Goal: Information Seeking & Learning: Learn about a topic

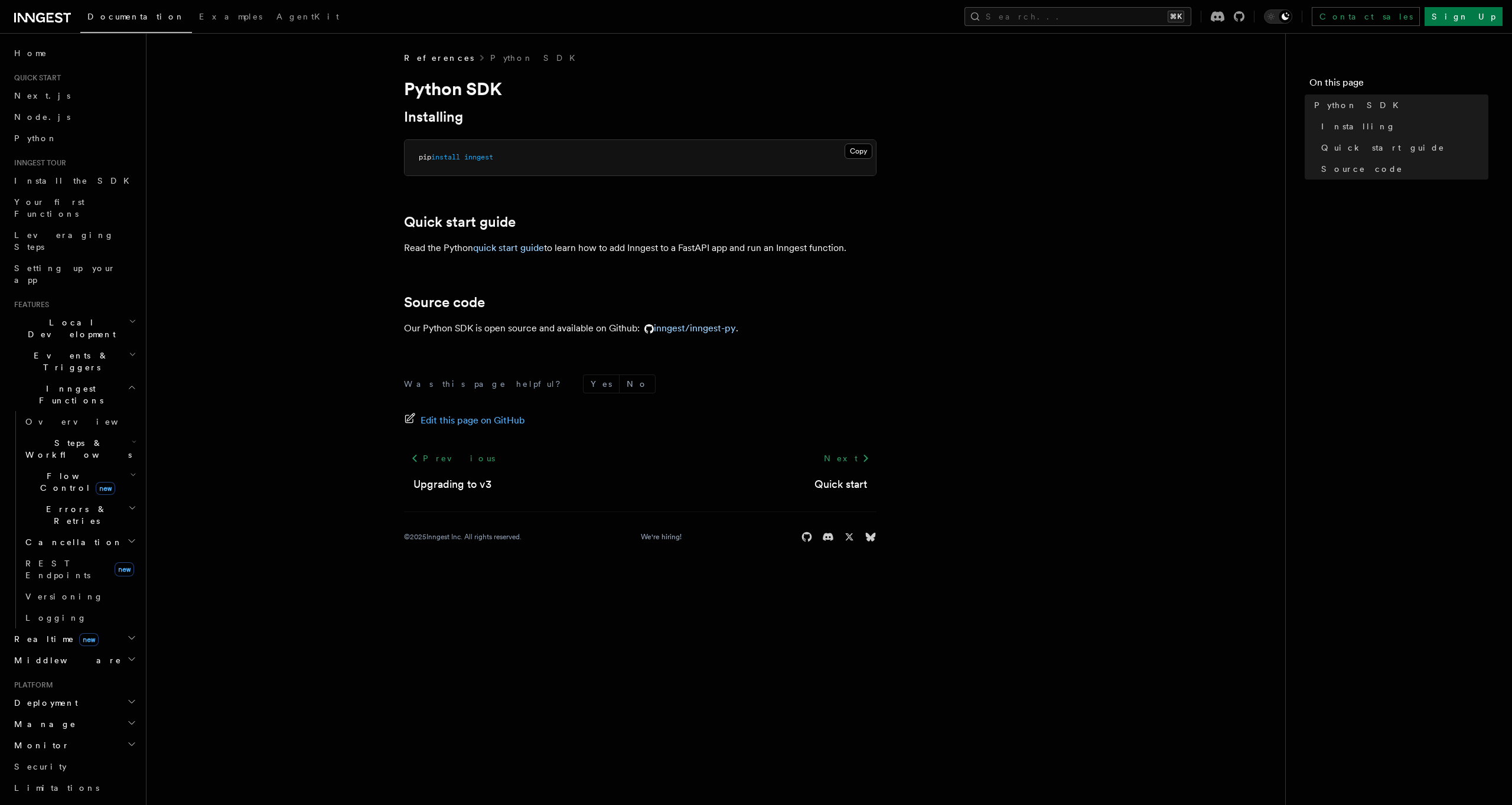
click at [44, 345] on h2 "Events & Triggers" at bounding box center [74, 361] width 129 height 33
click at [72, 484] on link "Crons" at bounding box center [79, 494] width 118 height 21
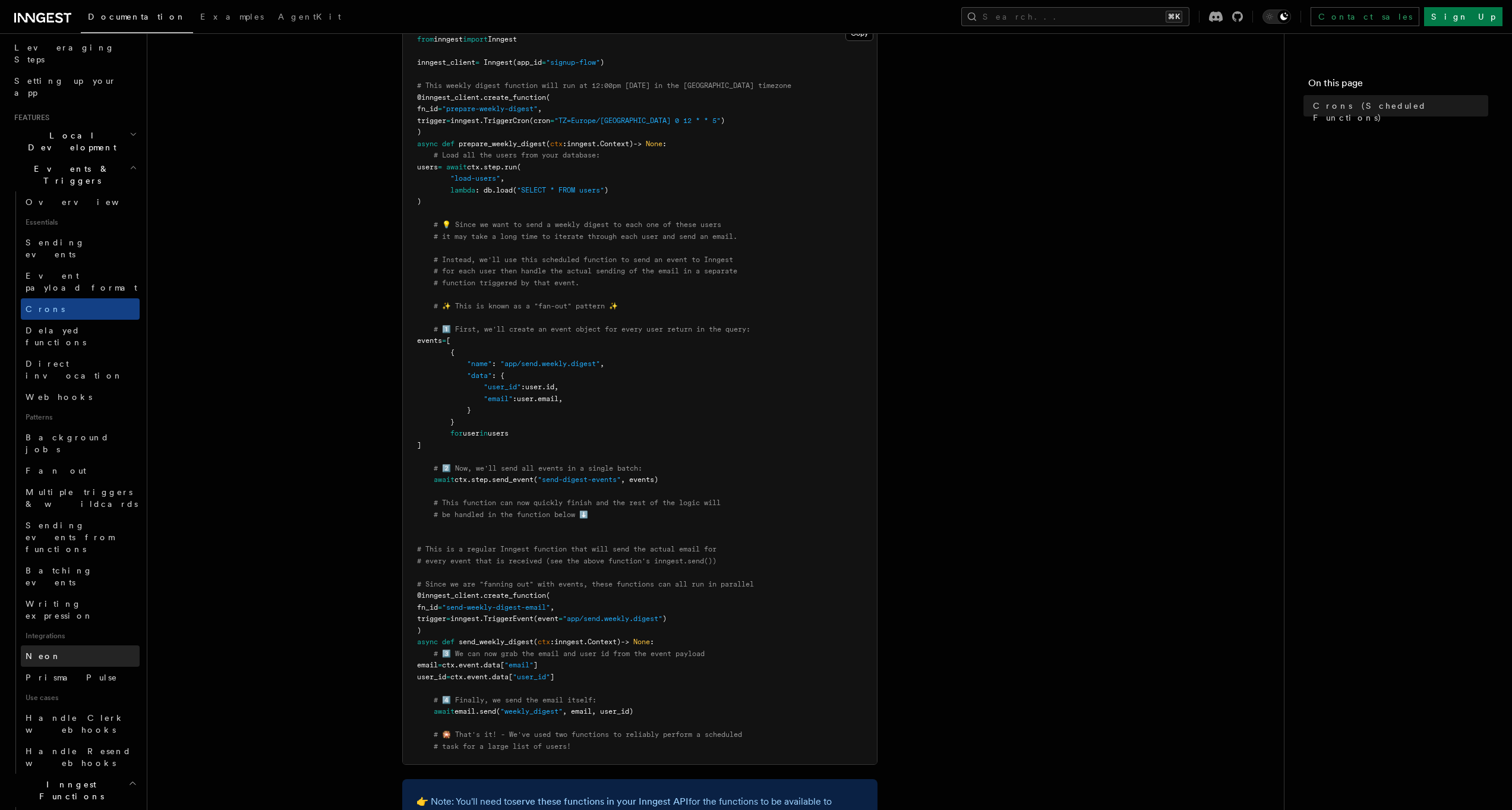
scroll to position [310, 0]
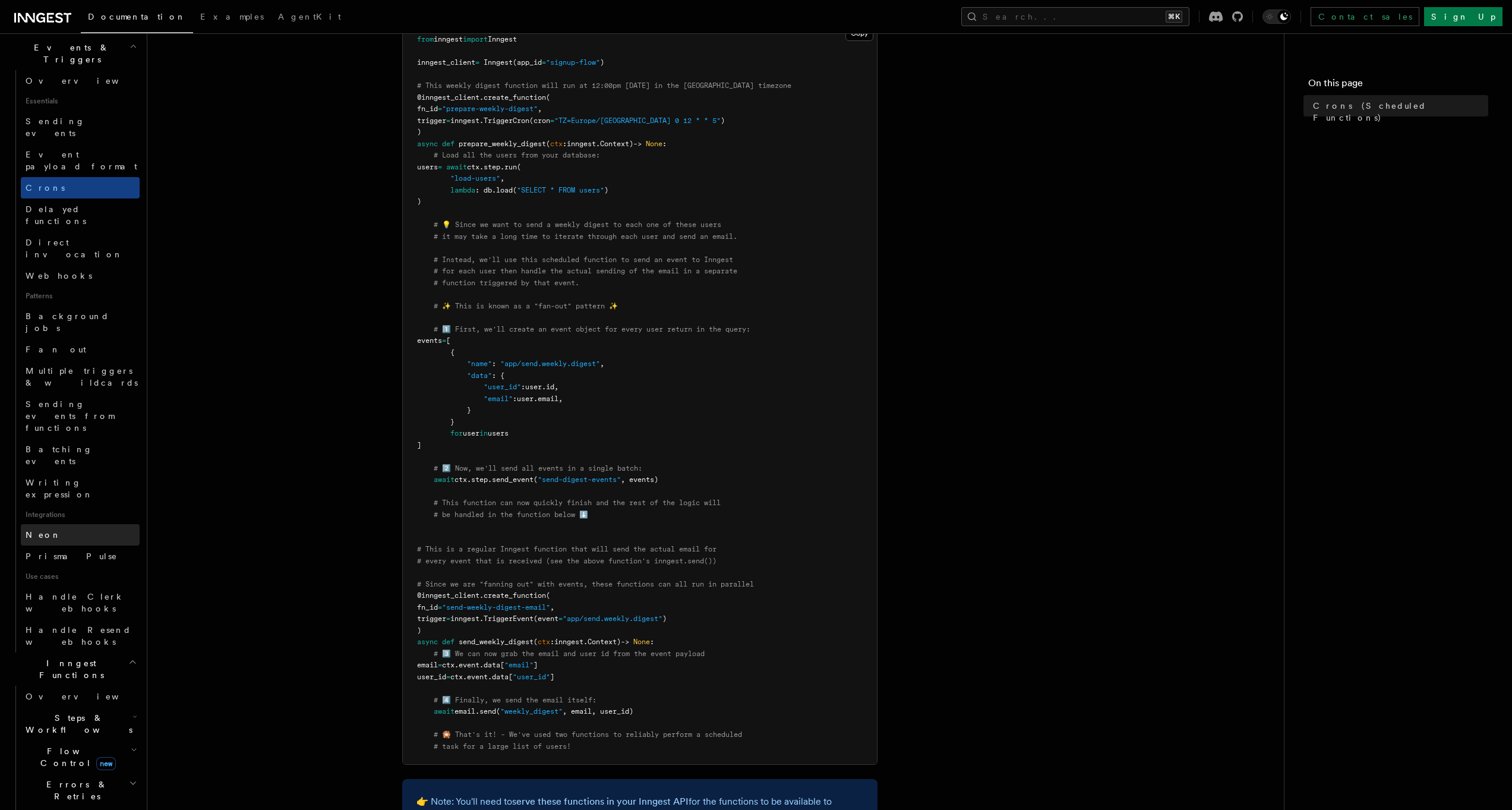
click at [40, 530] on span "Neon" at bounding box center [43, 535] width 36 height 10
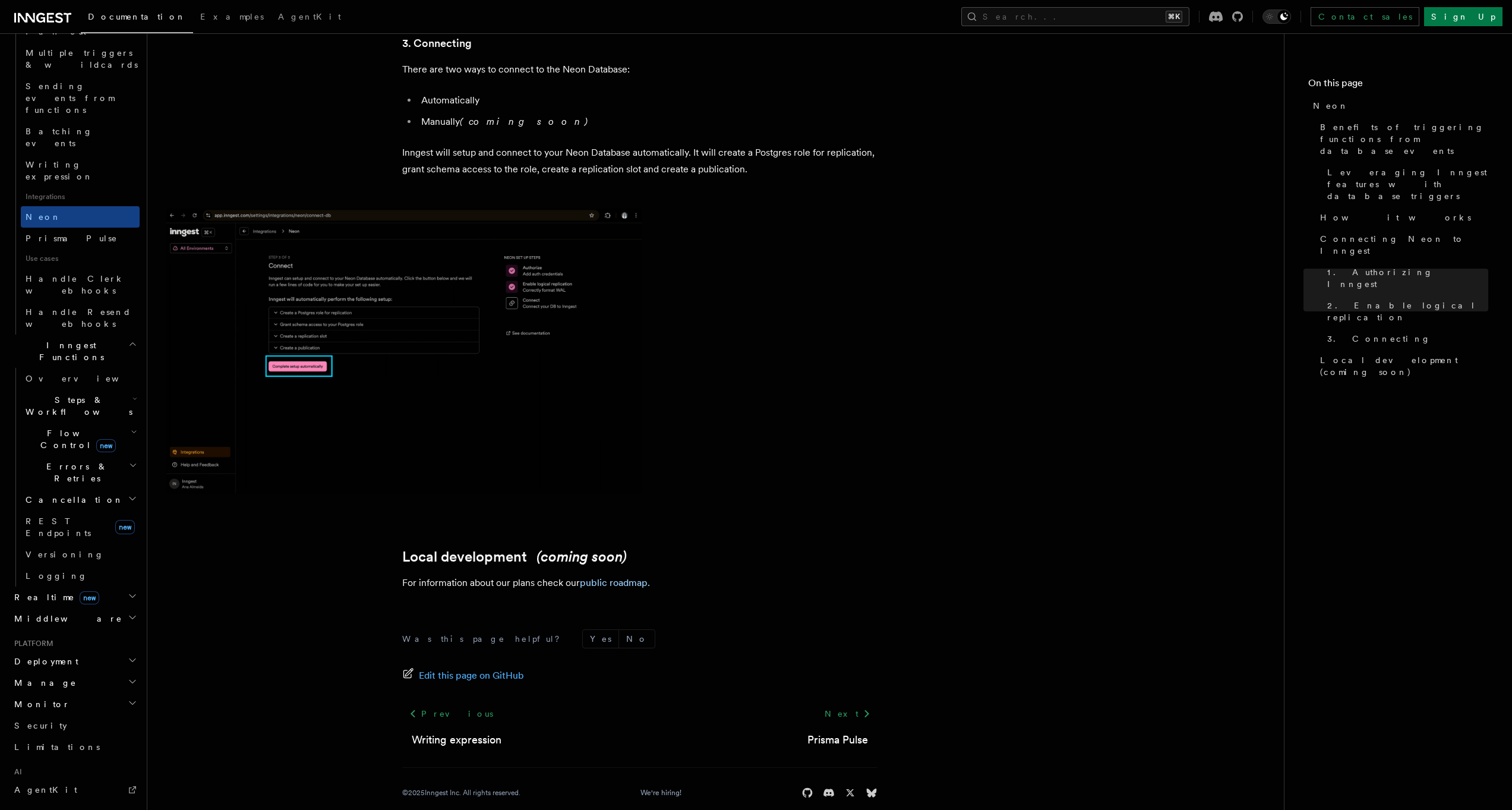
scroll to position [613, 0]
click at [54, 687] on h2 "Manage" at bounding box center [75, 697] width 130 height 21
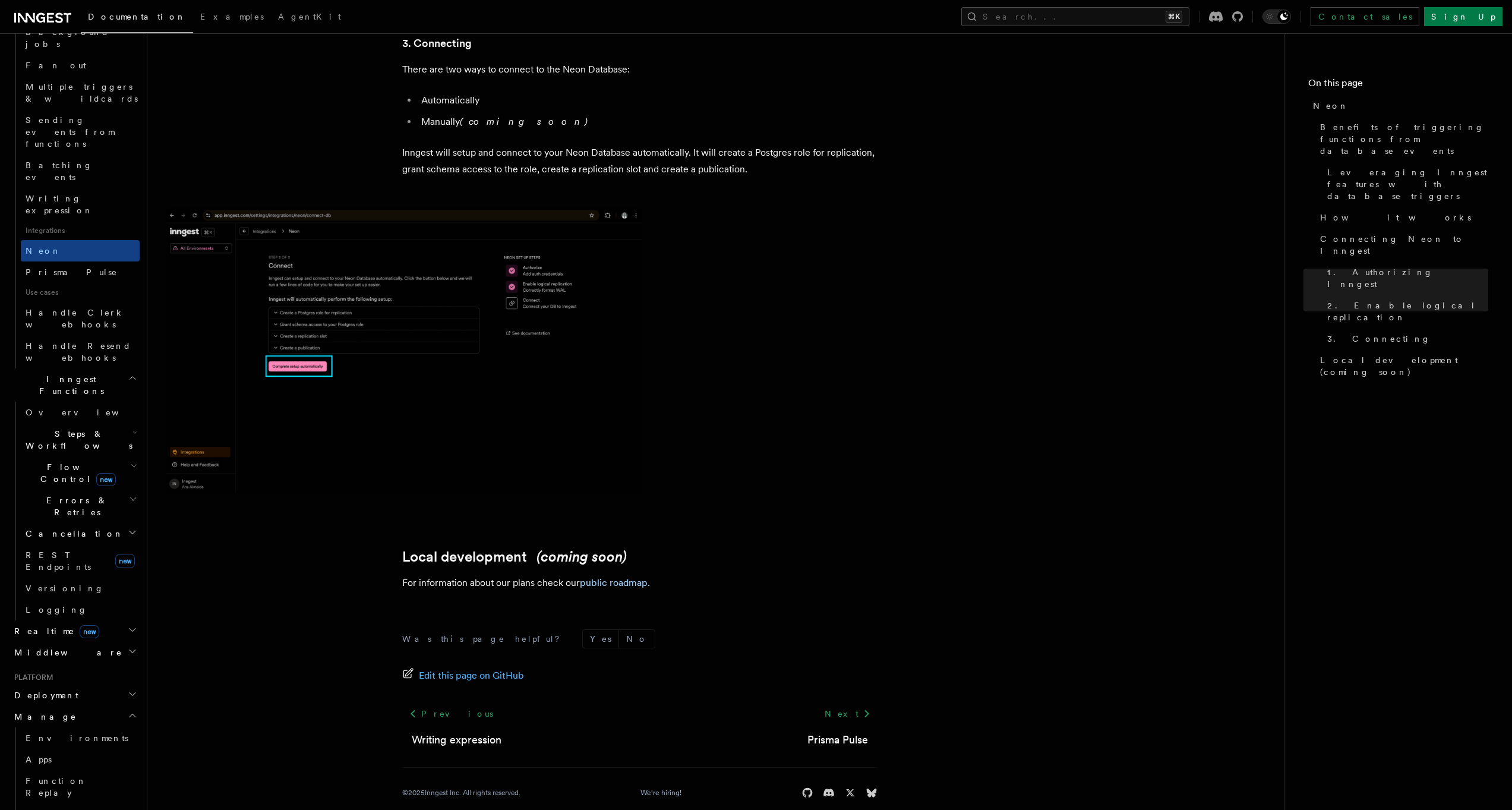
click at [64, 685] on h2 "Deployment" at bounding box center [75, 695] width 130 height 21
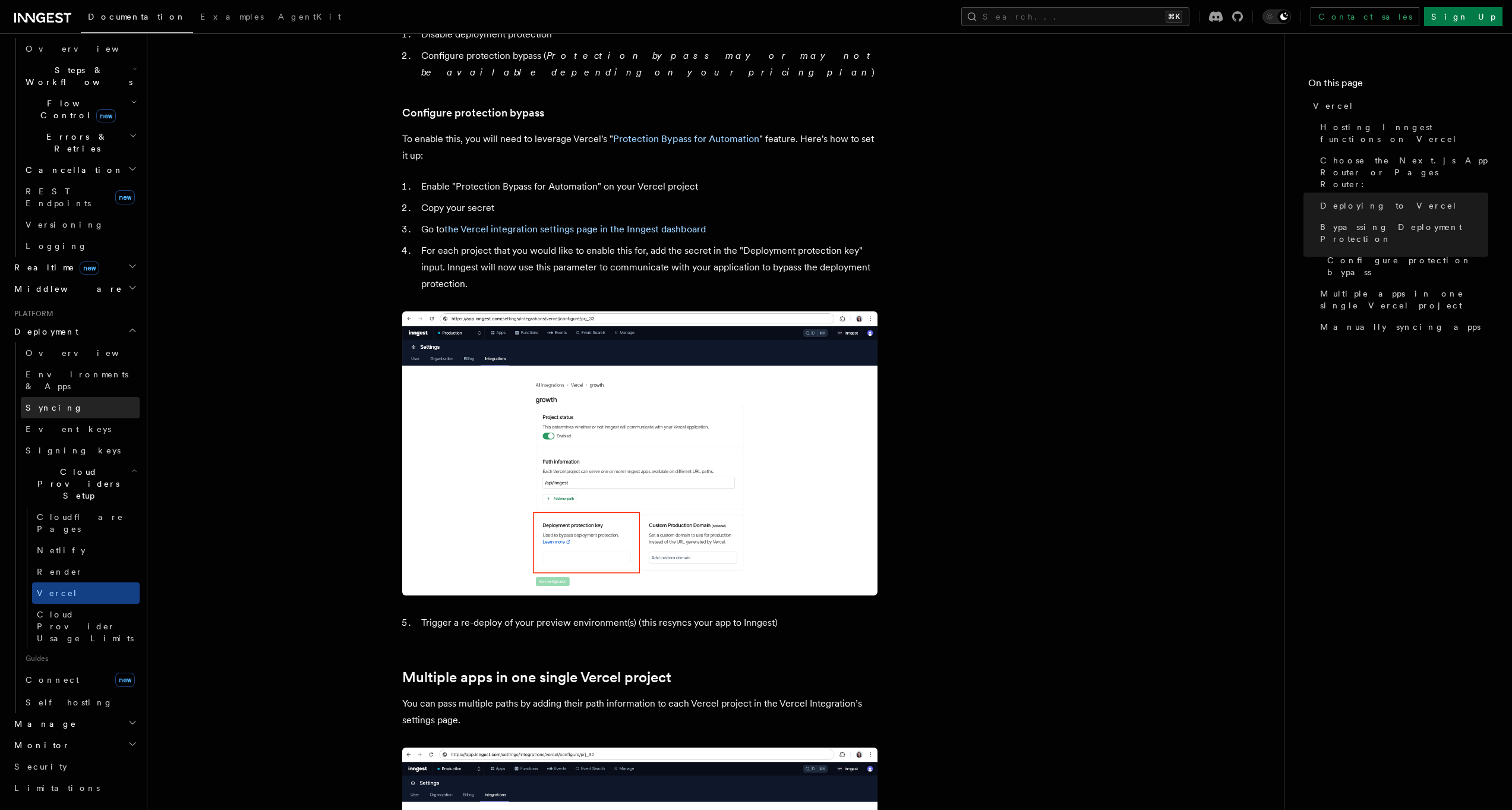
scroll to position [192, 0]
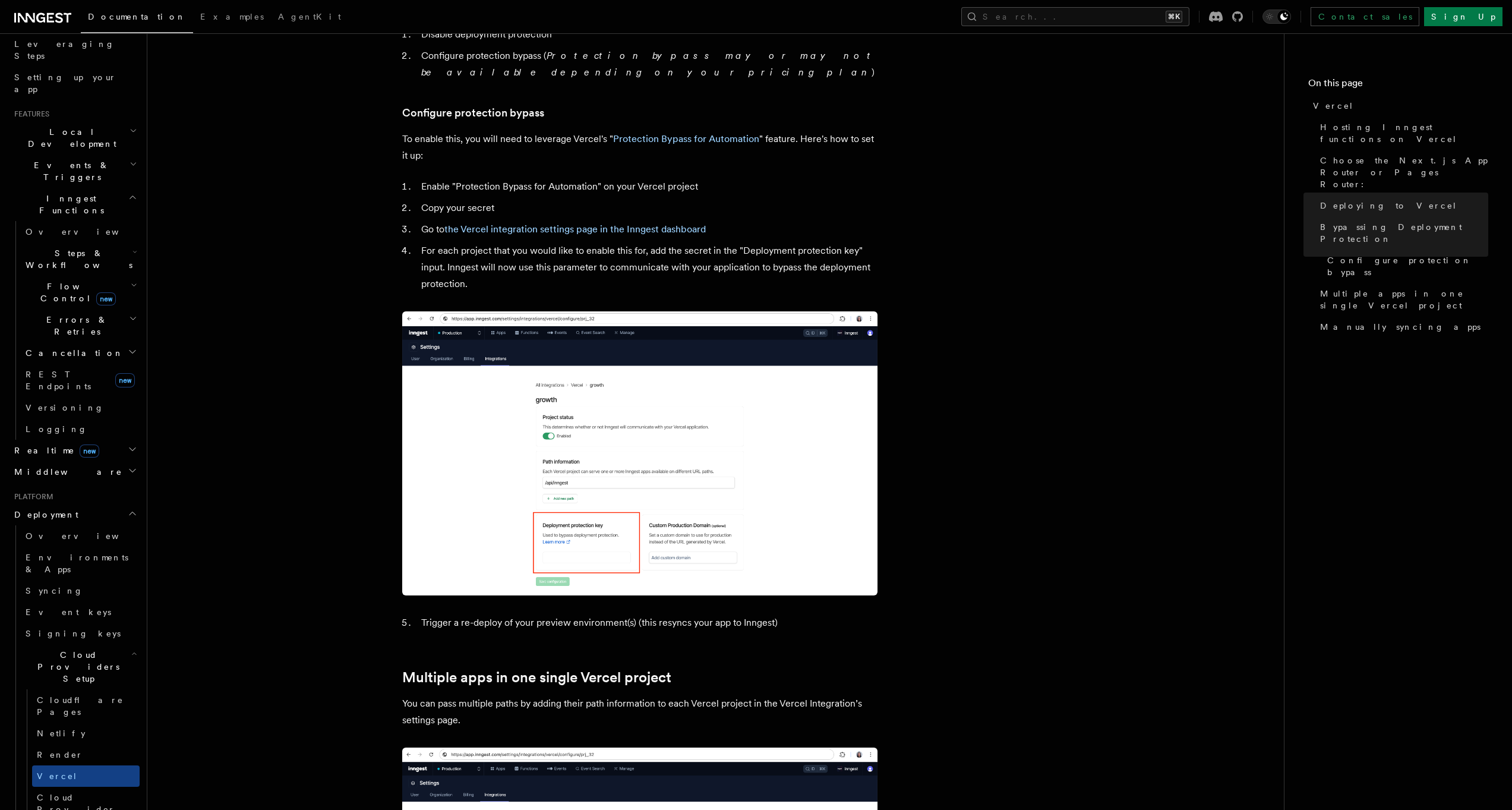
click at [80, 445] on span "new" at bounding box center [89, 451] width 20 height 13
click at [74, 489] on span "React hooks / Next.js" at bounding box center [78, 499] width 105 height 21
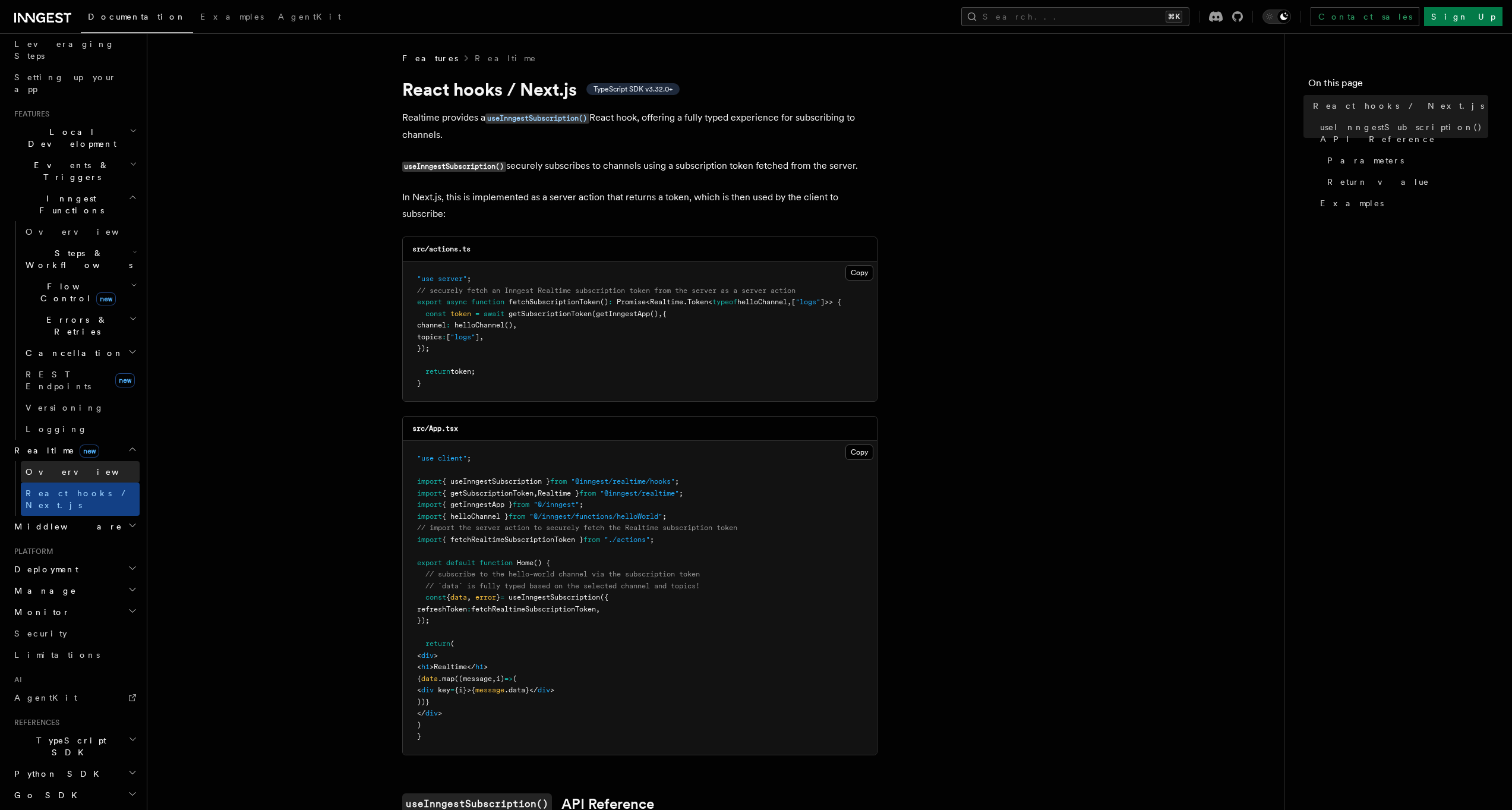
click at [68, 461] on link "Overview" at bounding box center [80, 471] width 119 height 21
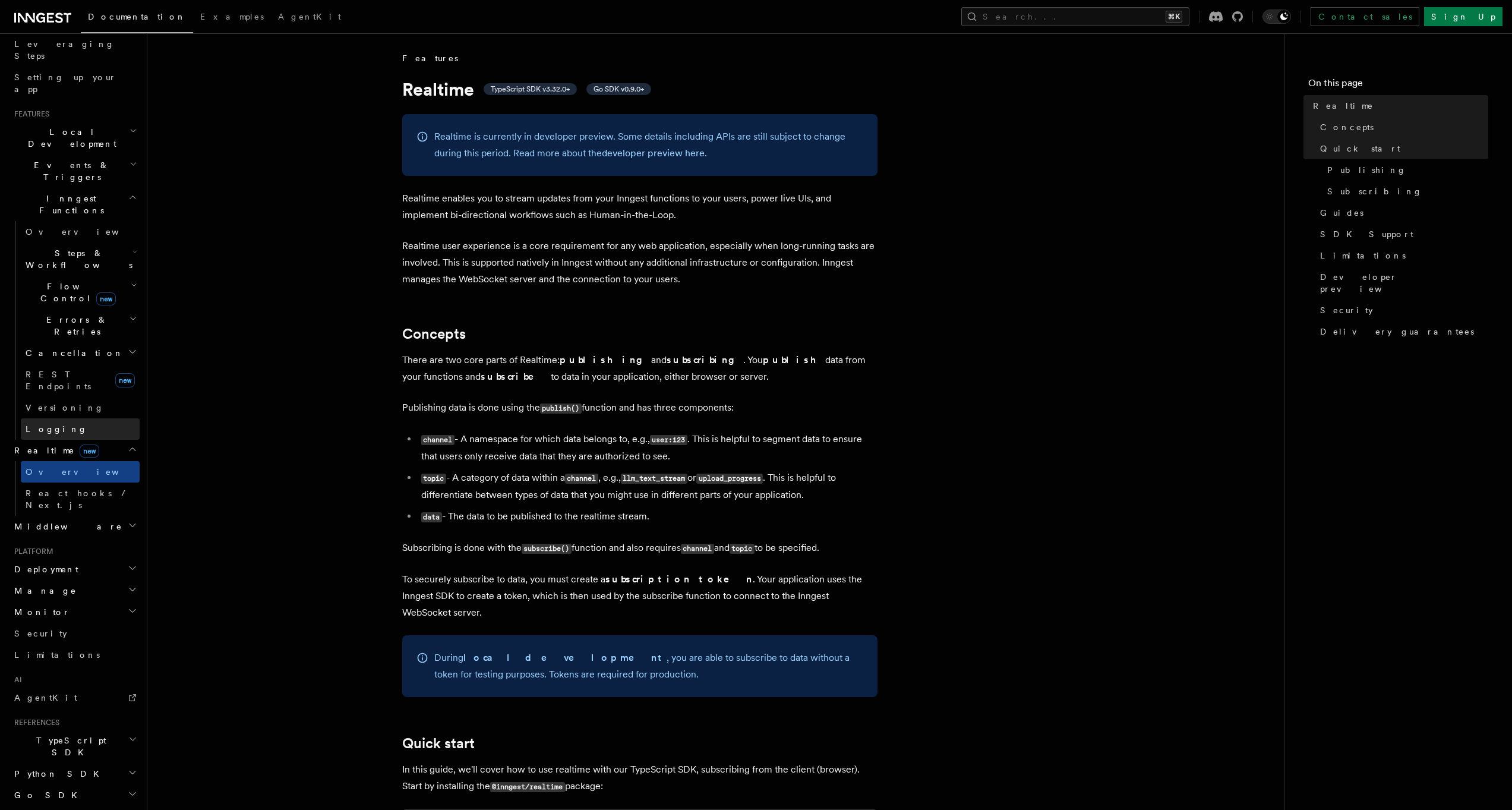
click at [56, 424] on span "Logging" at bounding box center [56, 429] width 61 height 10
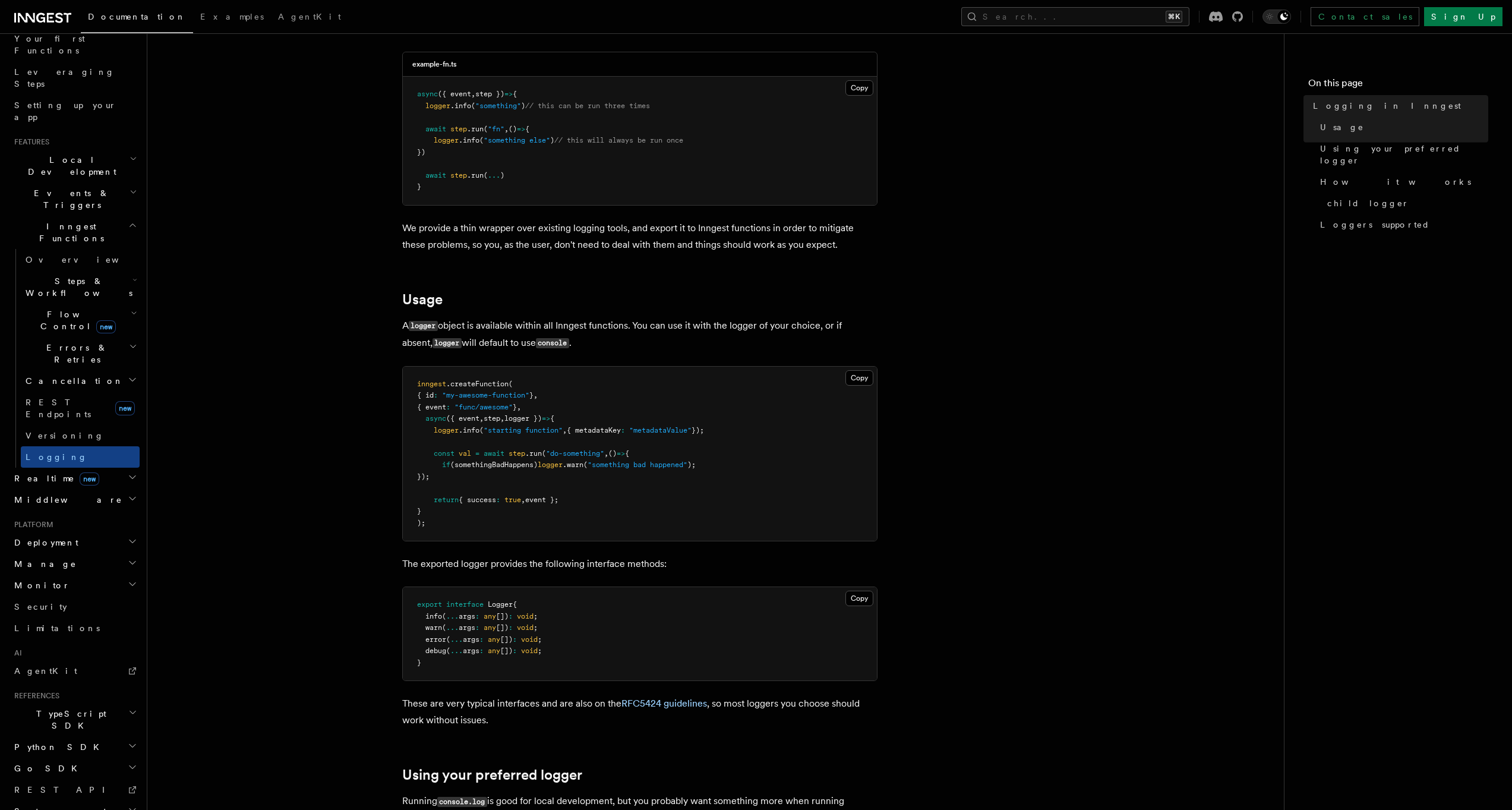
scroll to position [262, 0]
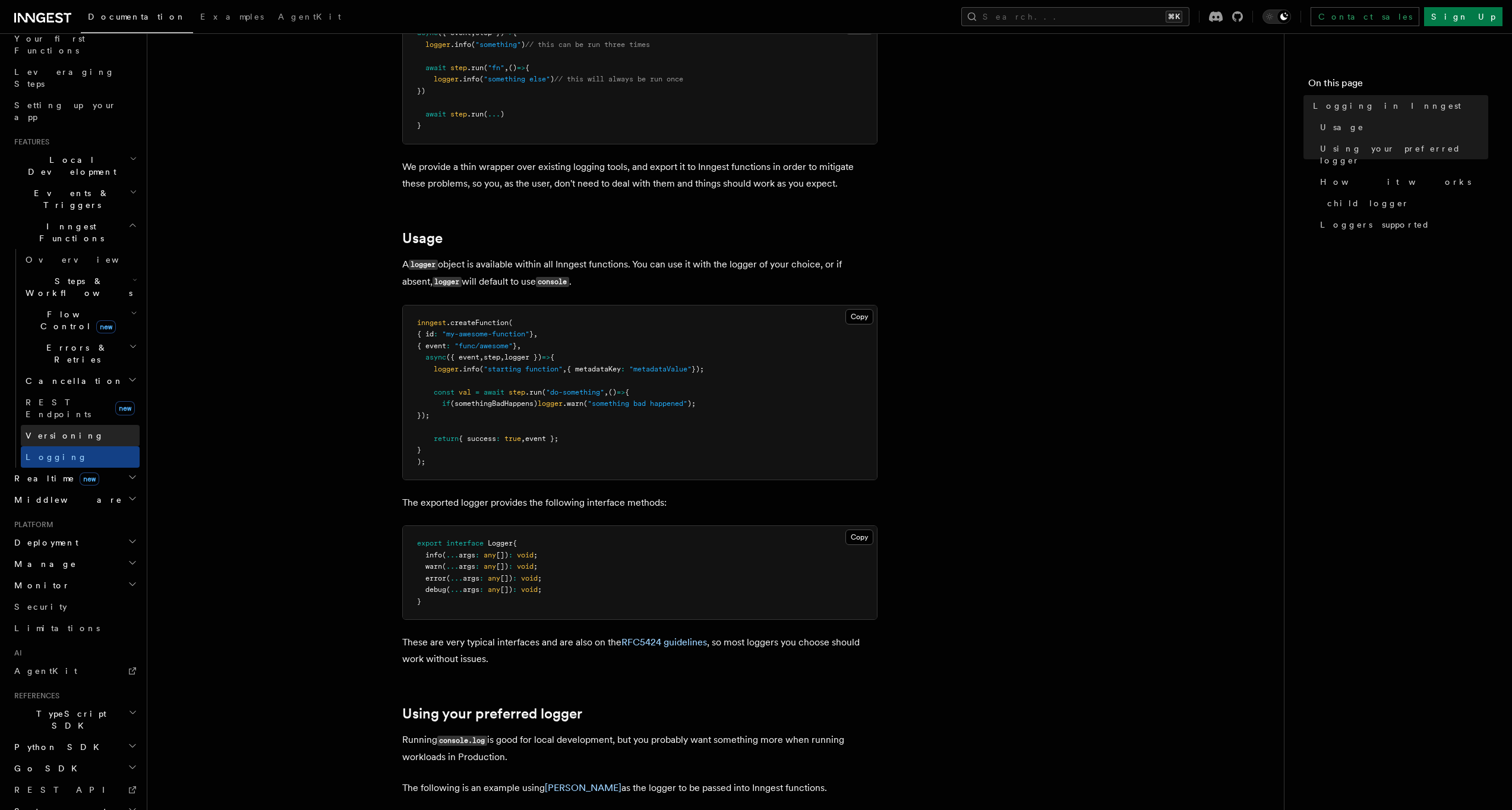
click at [52, 431] on span "Versioning" at bounding box center [64, 435] width 78 height 10
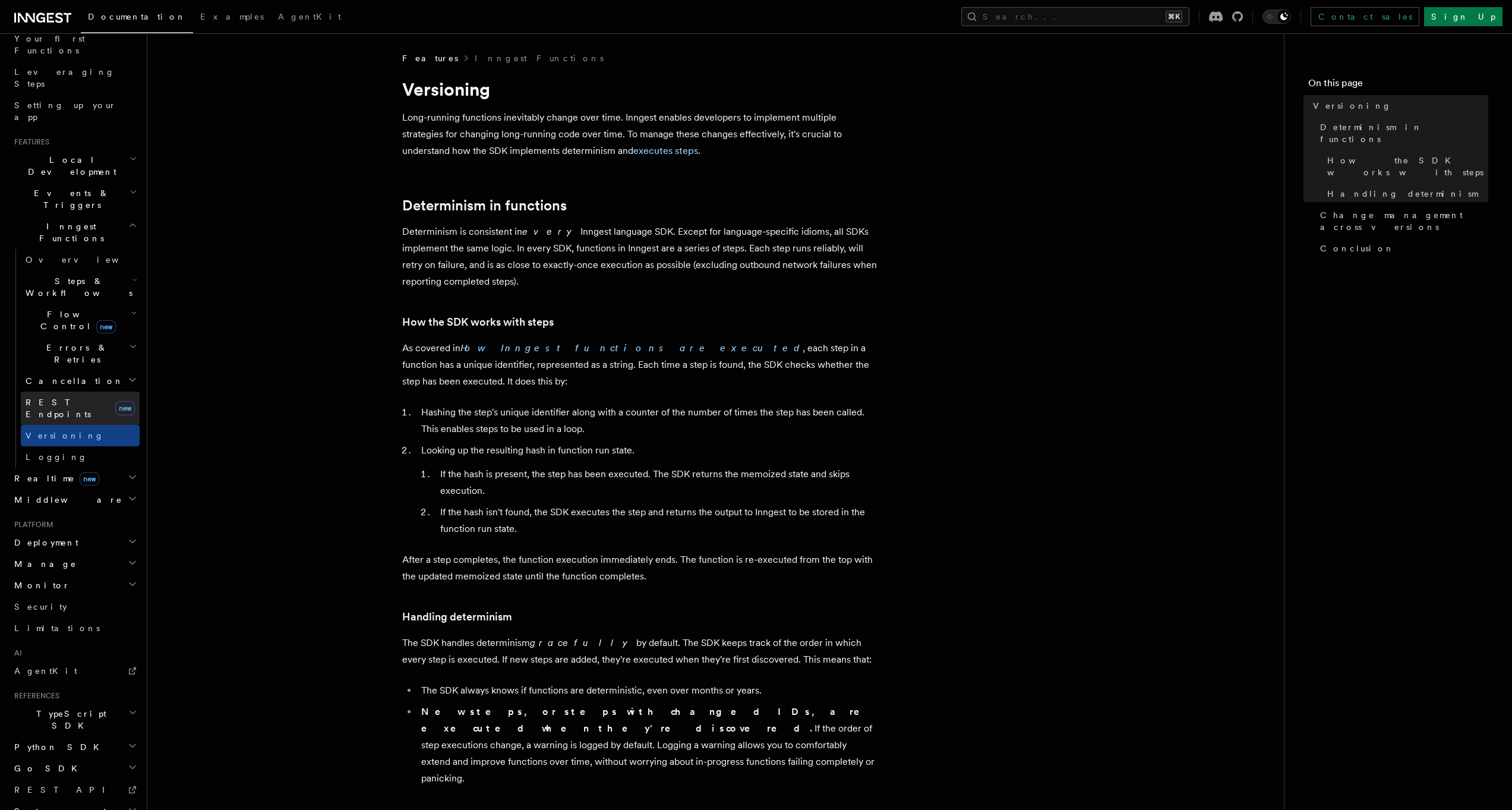
click at [49, 397] on span "REST Endpoints" at bounding box center [58, 408] width 65 height 21
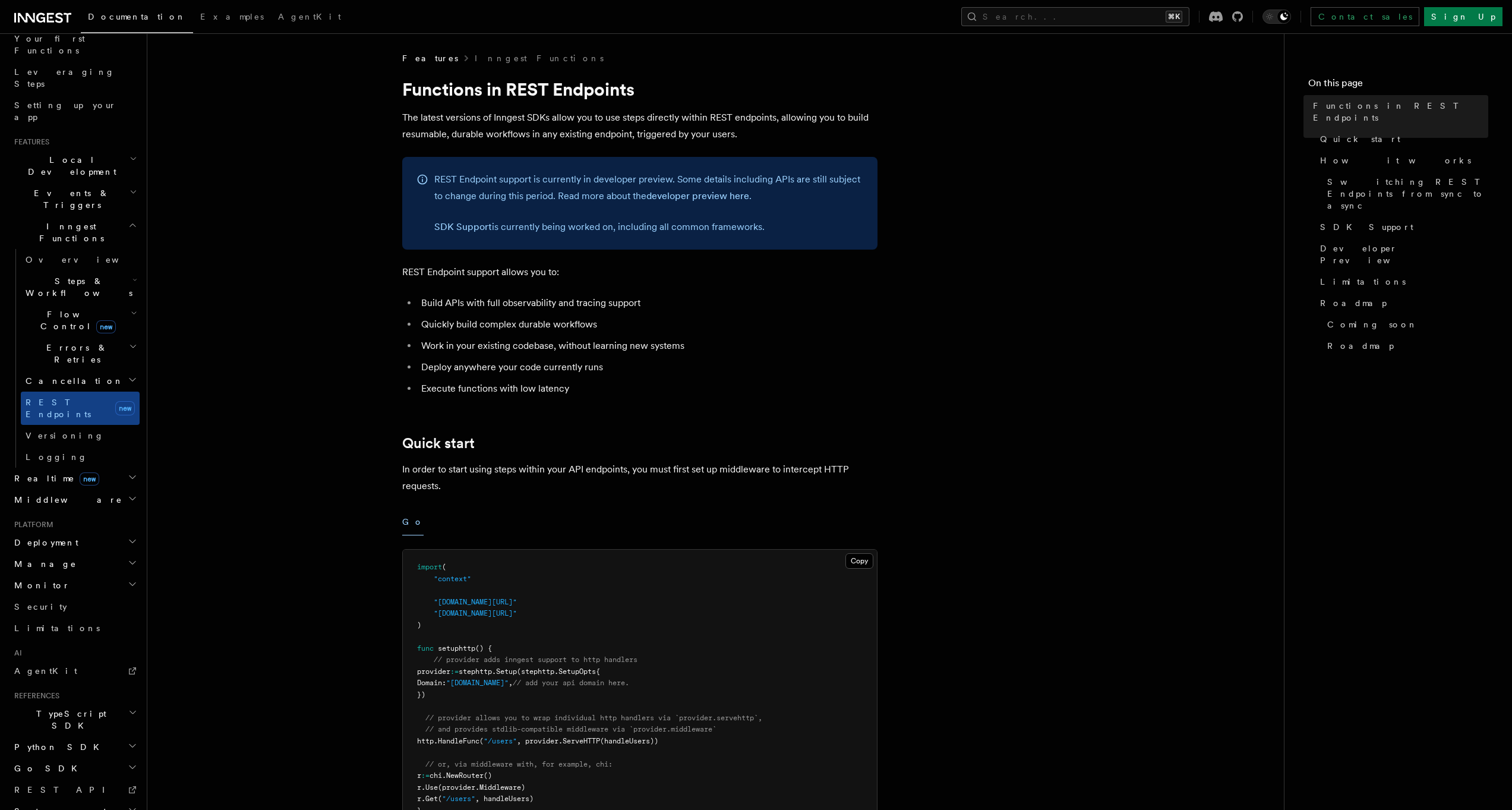
scroll to position [326, 0]
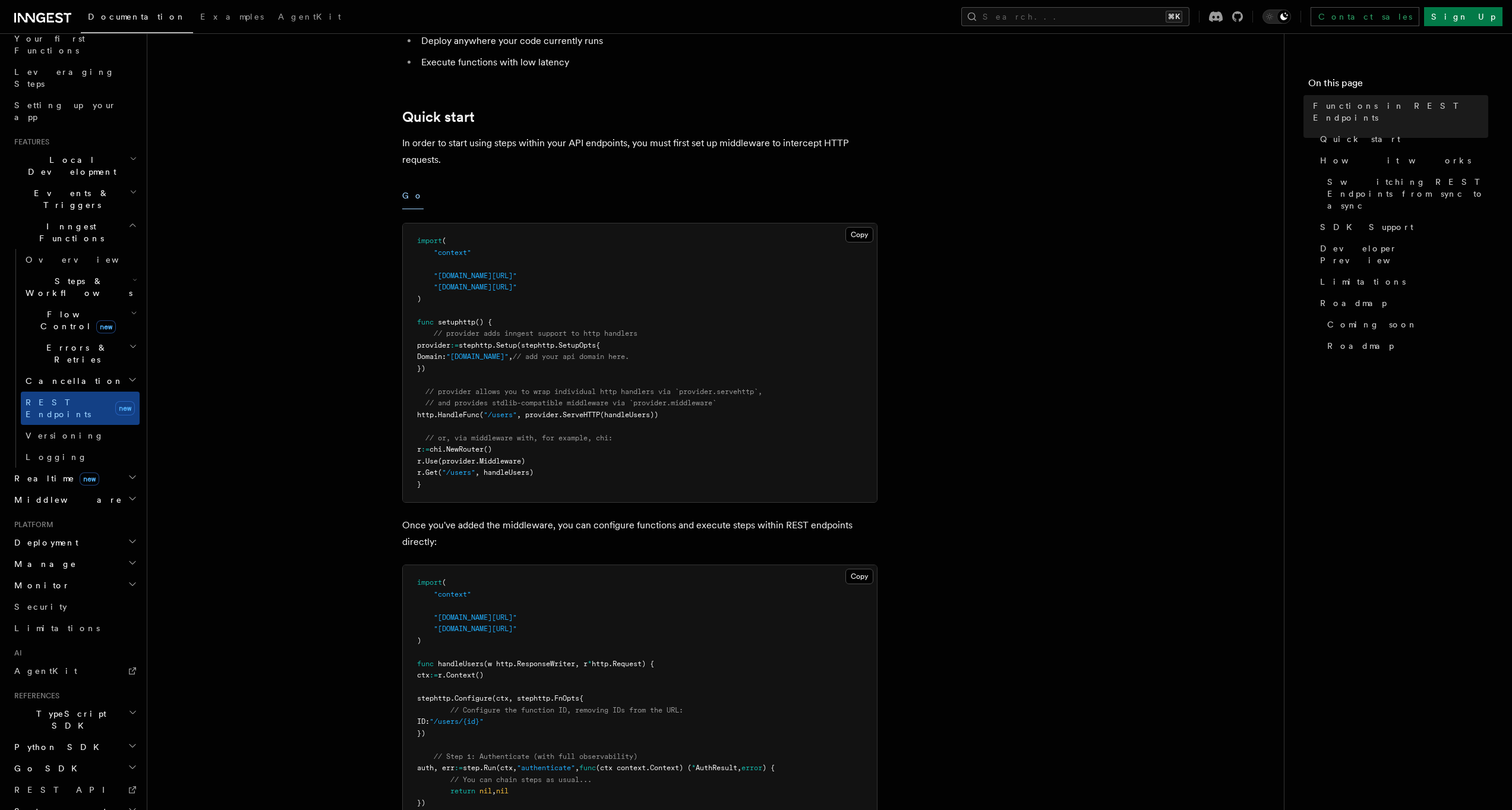
click at [78, 370] on h2 "Cancellation" at bounding box center [80, 380] width 119 height 21
click at [74, 342] on span "Errors & Retries" at bounding box center [75, 353] width 108 height 23
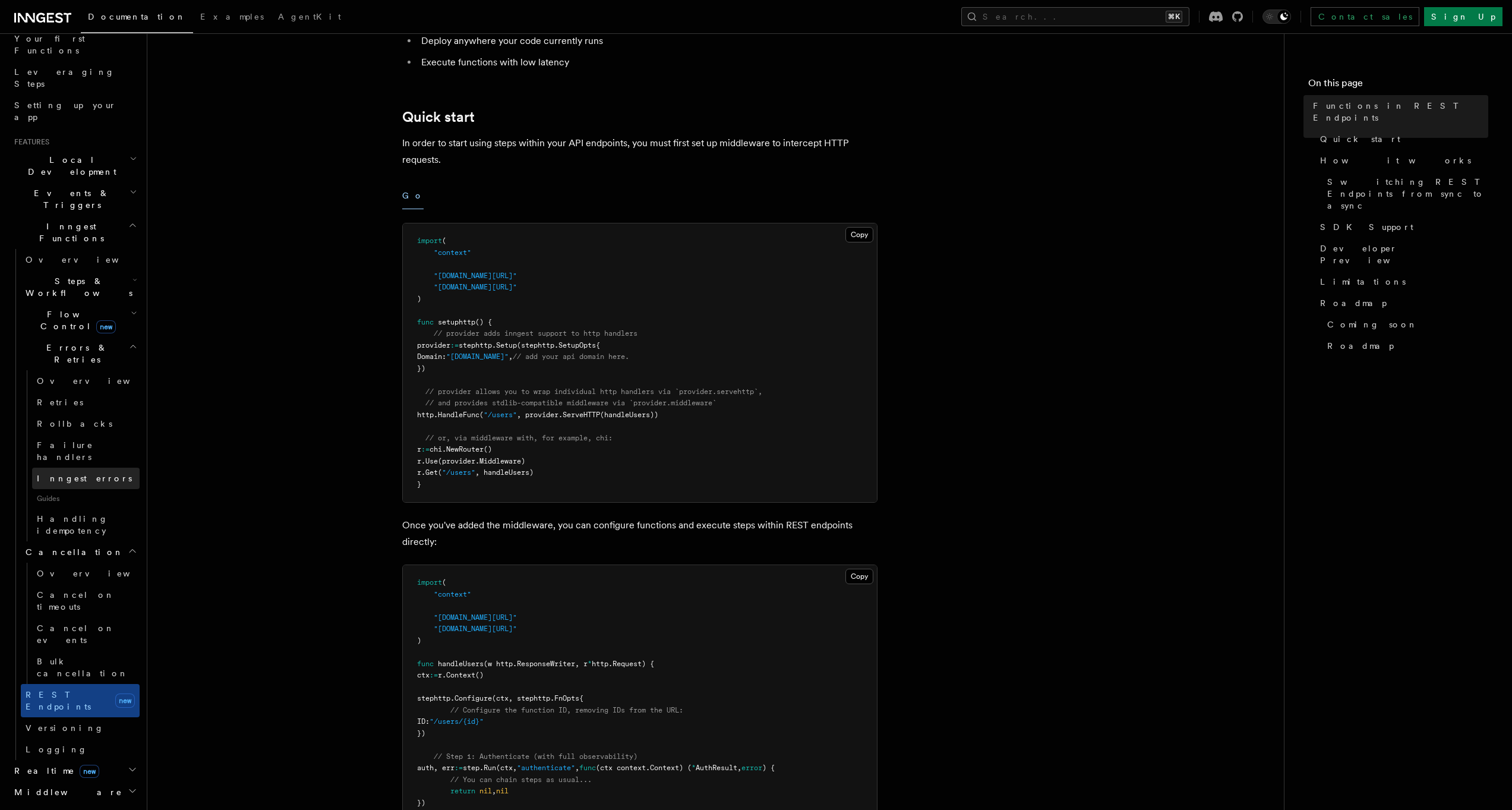
click at [74, 473] on span "Inngest errors" at bounding box center [84, 478] width 95 height 10
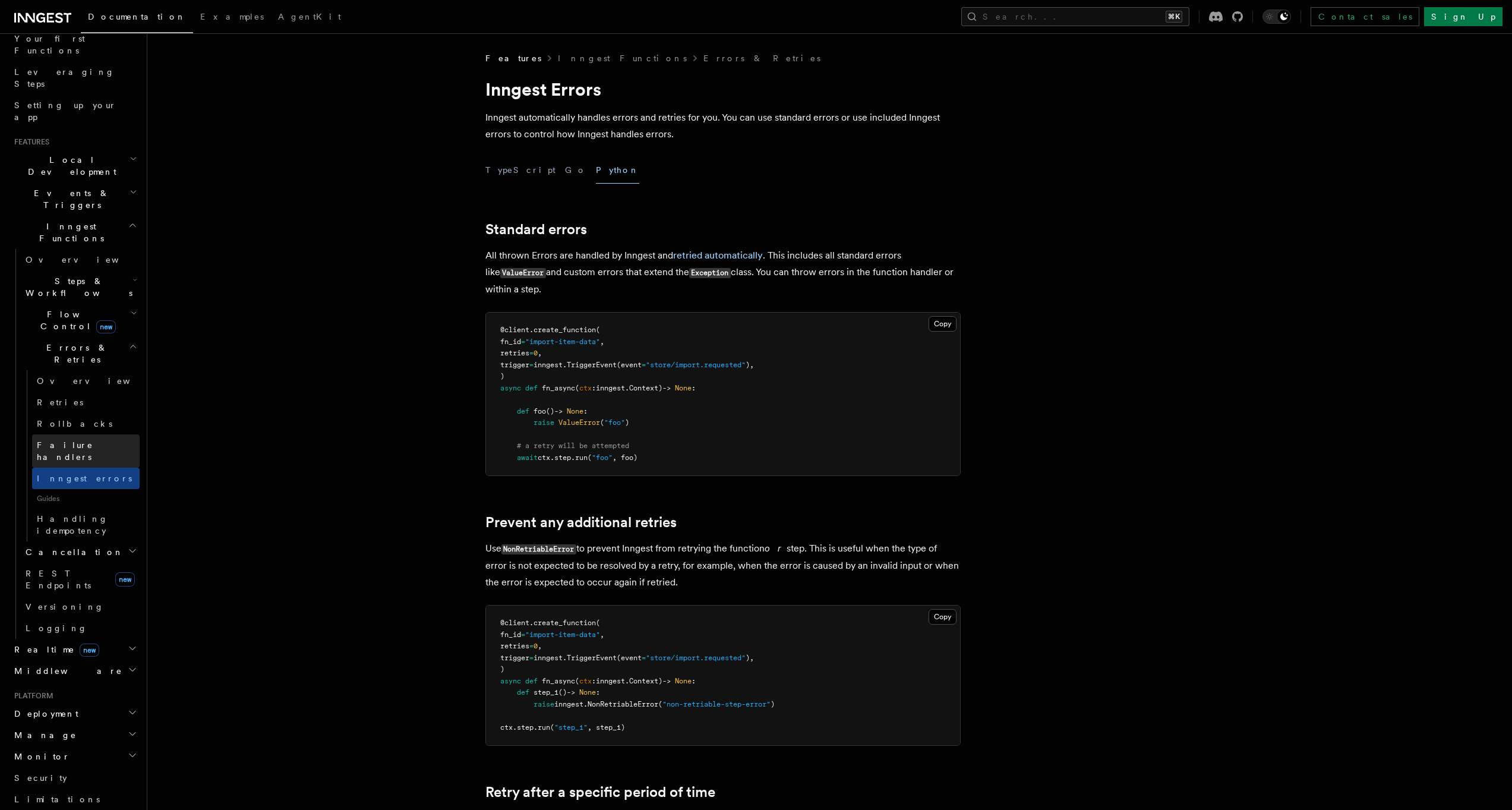
click at [106, 435] on link "Failure handlers" at bounding box center [86, 451] width 108 height 33
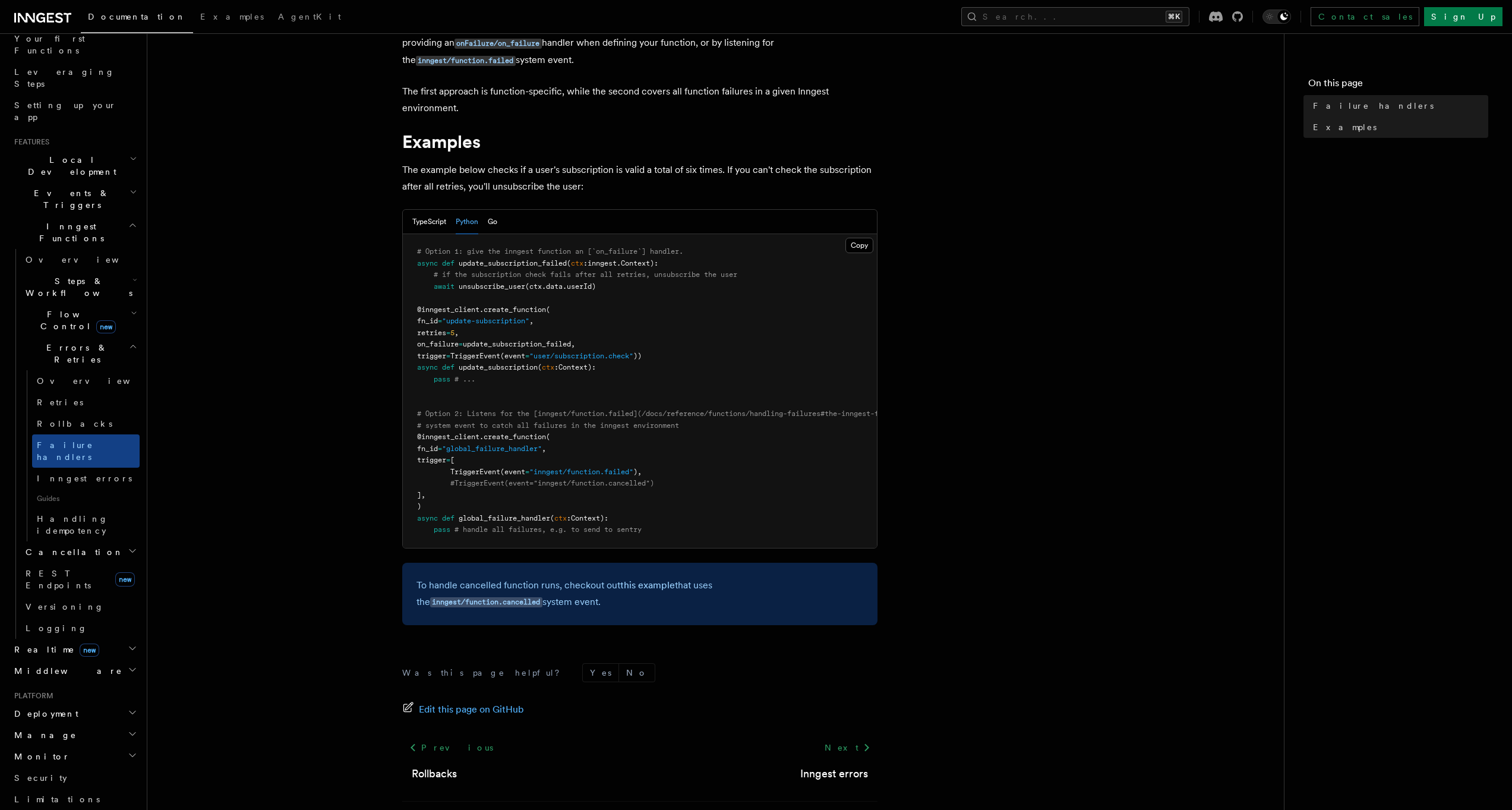
scroll to position [144, 0]
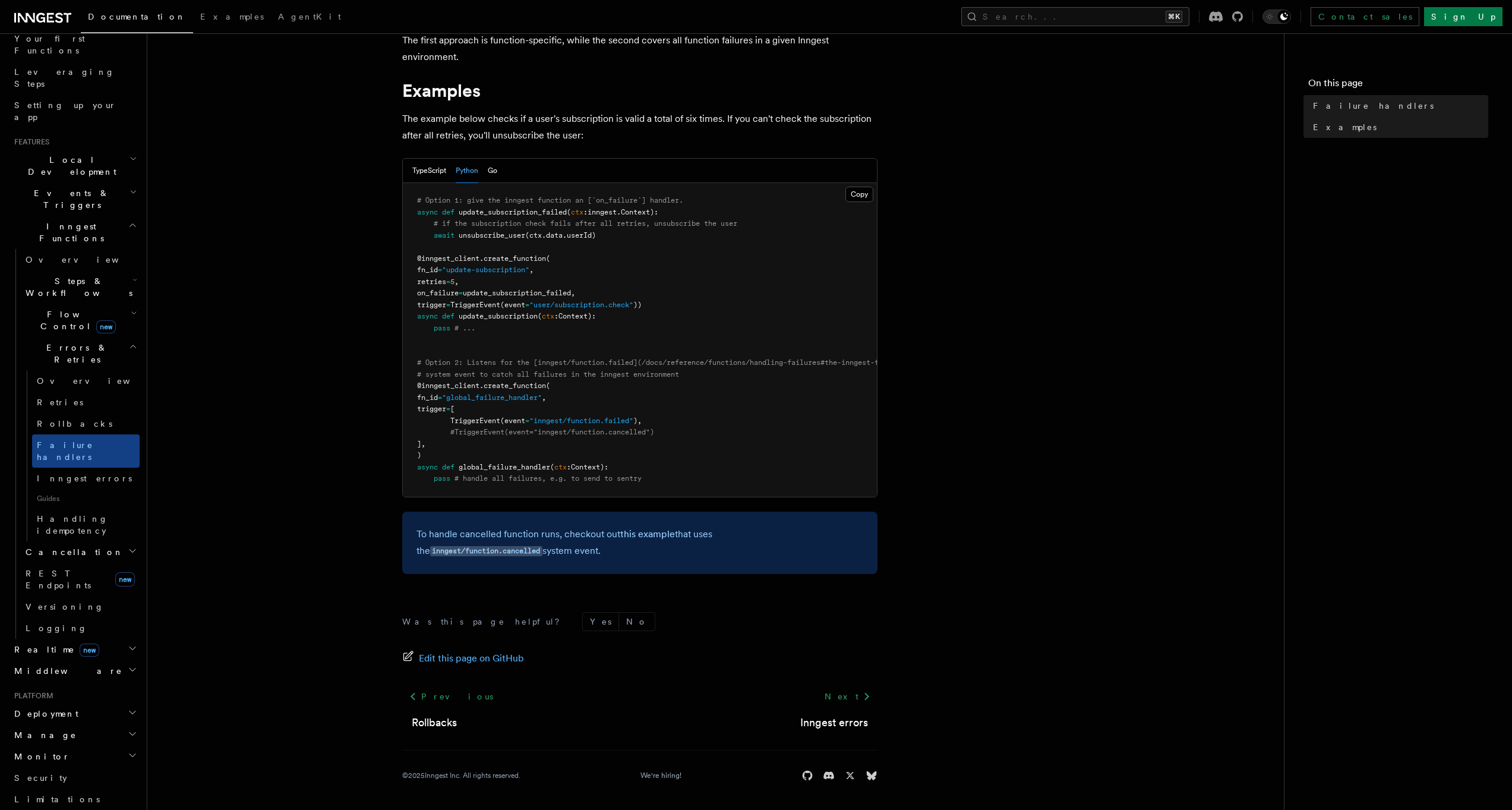
click at [1192, 167] on article "Features Inngest Functions Errors & Retries Failure handlers TypeScript only If…" at bounding box center [715, 360] width 1099 height 901
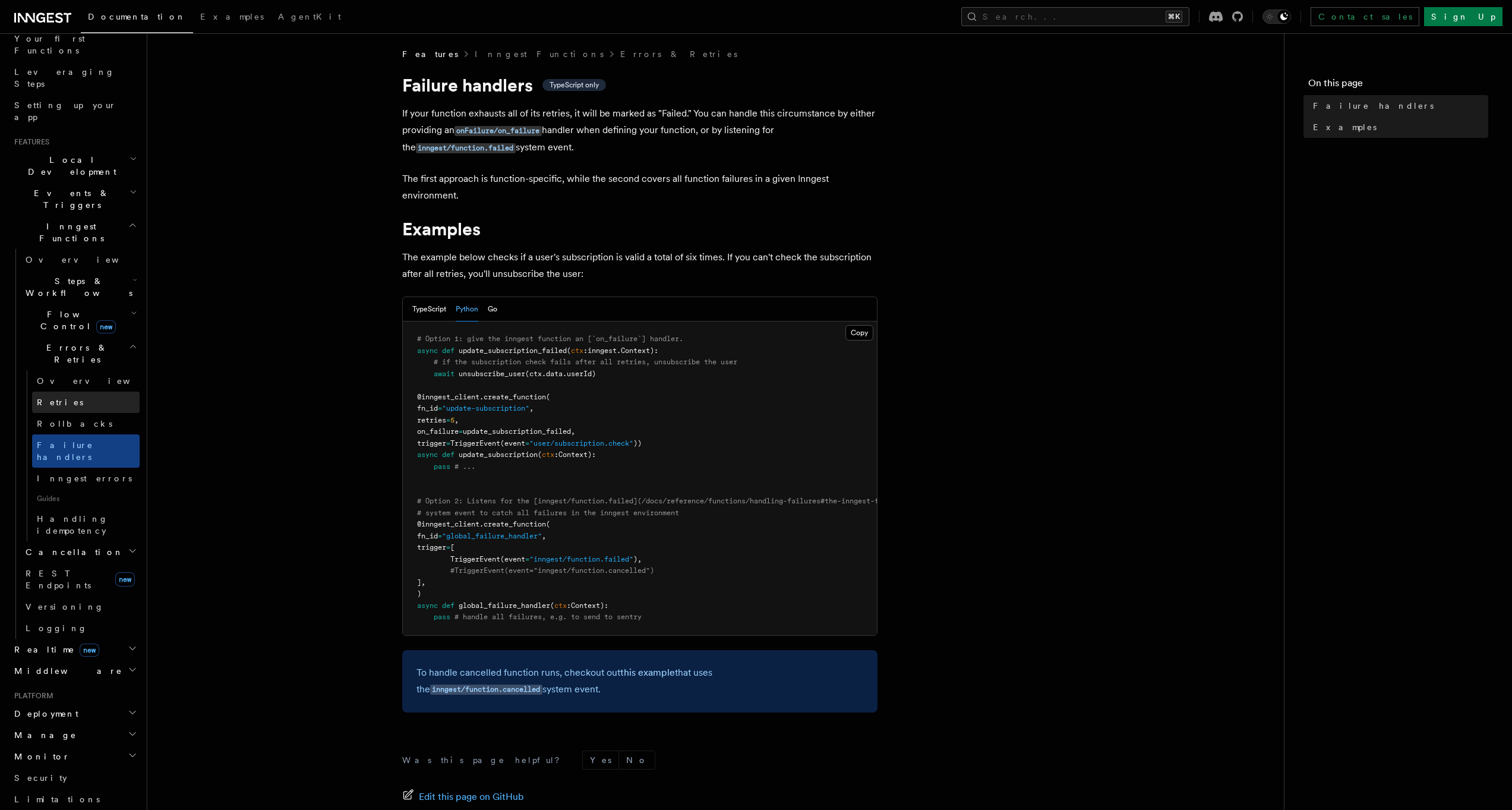
click at [62, 397] on span "Retries" at bounding box center [59, 402] width 46 height 10
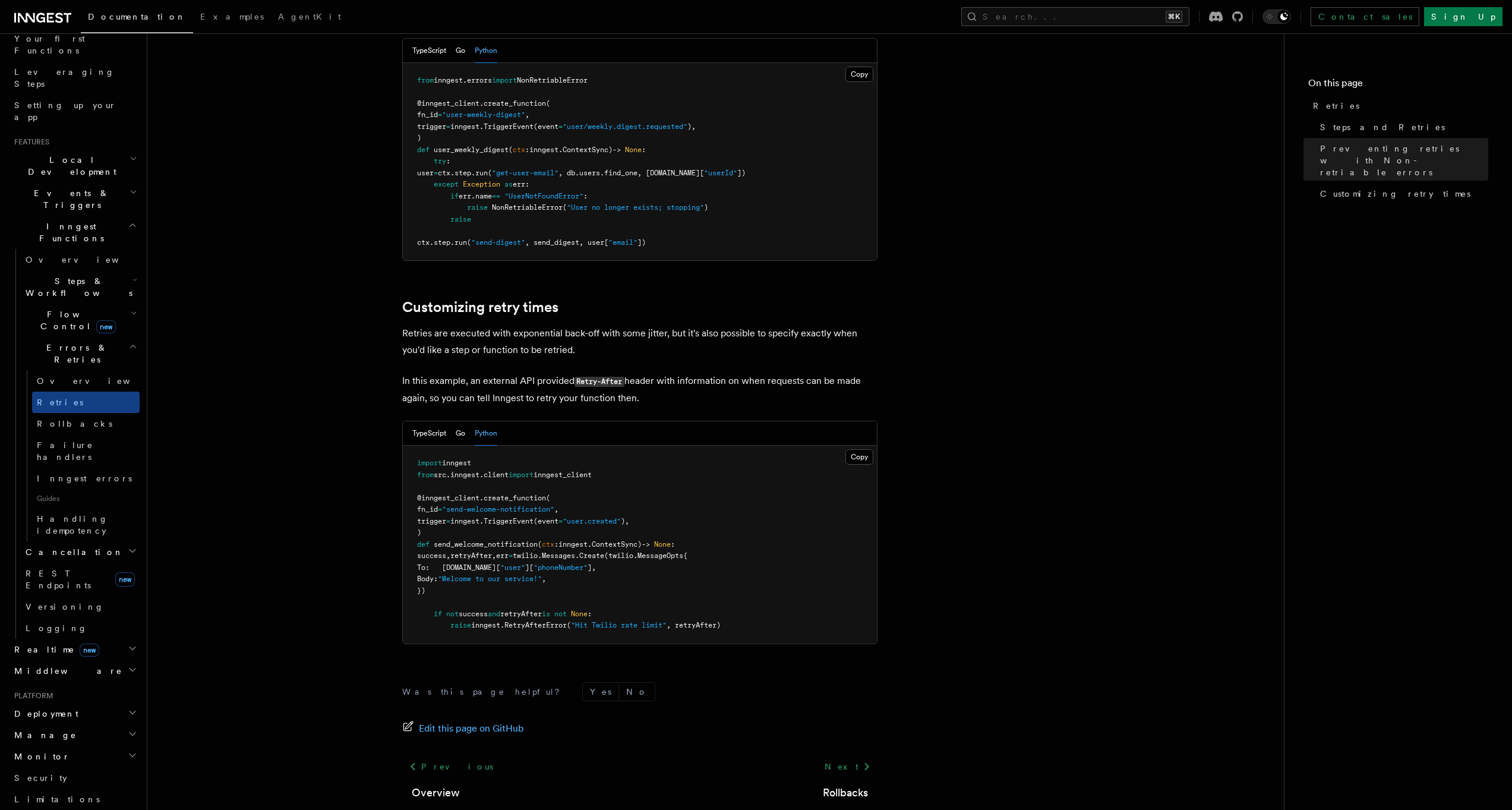
scroll to position [1144, 0]
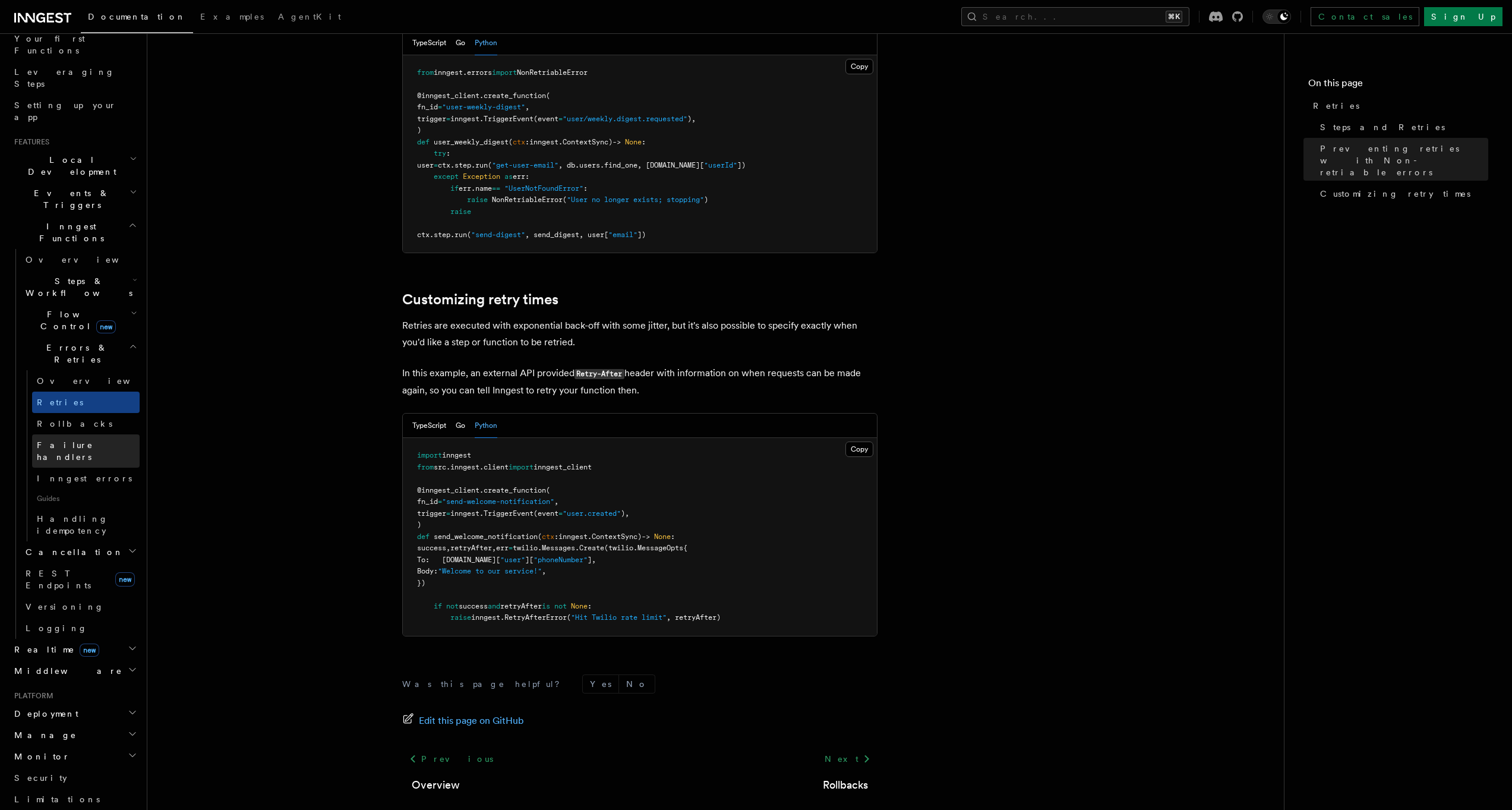
click at [82, 440] on span "Failure handlers" at bounding box center [64, 451] width 56 height 21
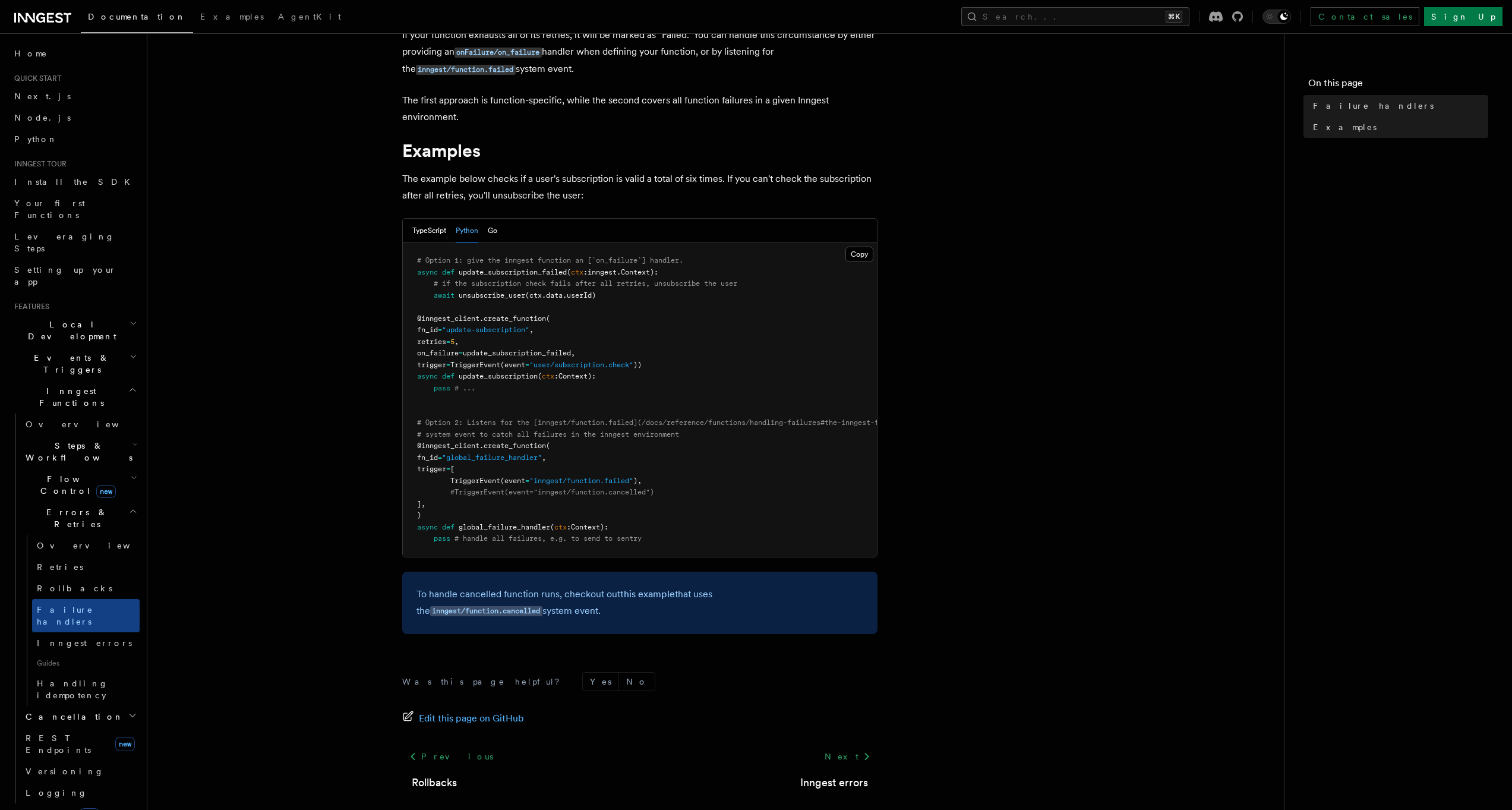
scroll to position [75, 0]
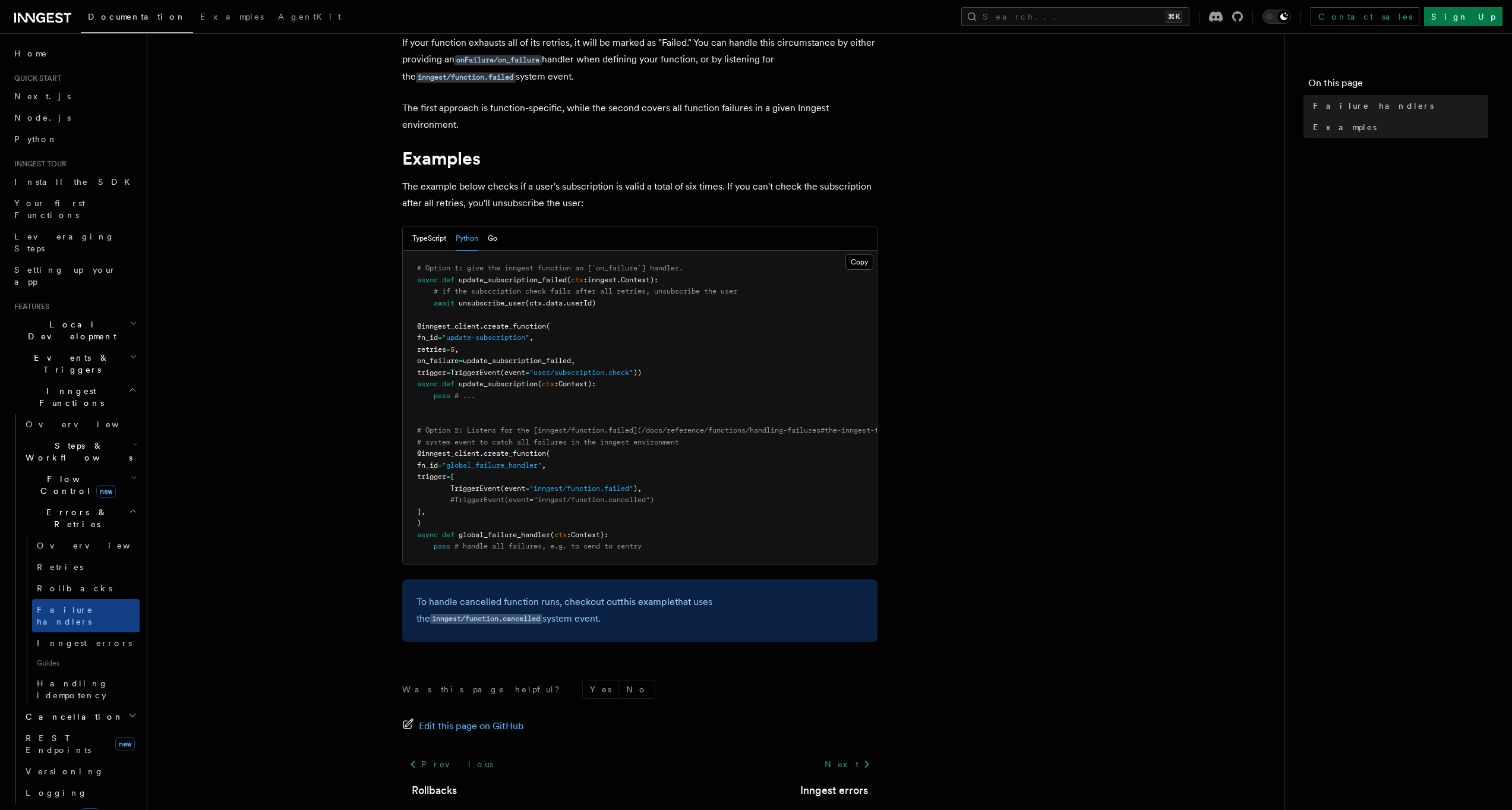
click at [63, 385] on span "Inngest Functions" at bounding box center [69, 397] width 119 height 23
click at [53, 347] on h2 "Events & Triggers" at bounding box center [75, 363] width 130 height 33
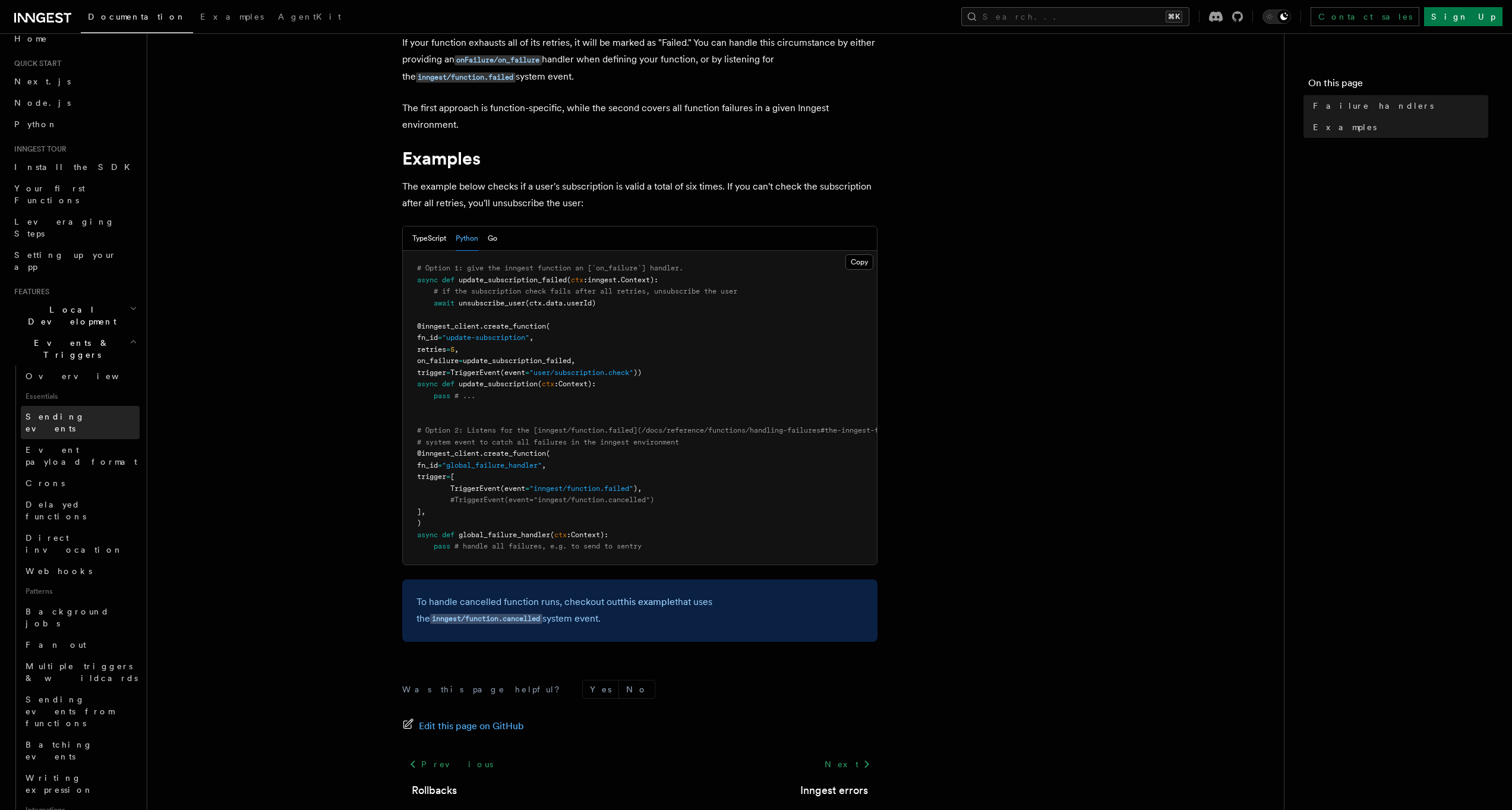
scroll to position [30, 0]
click at [80, 545] on link "Webhooks" at bounding box center [80, 555] width 119 height 21
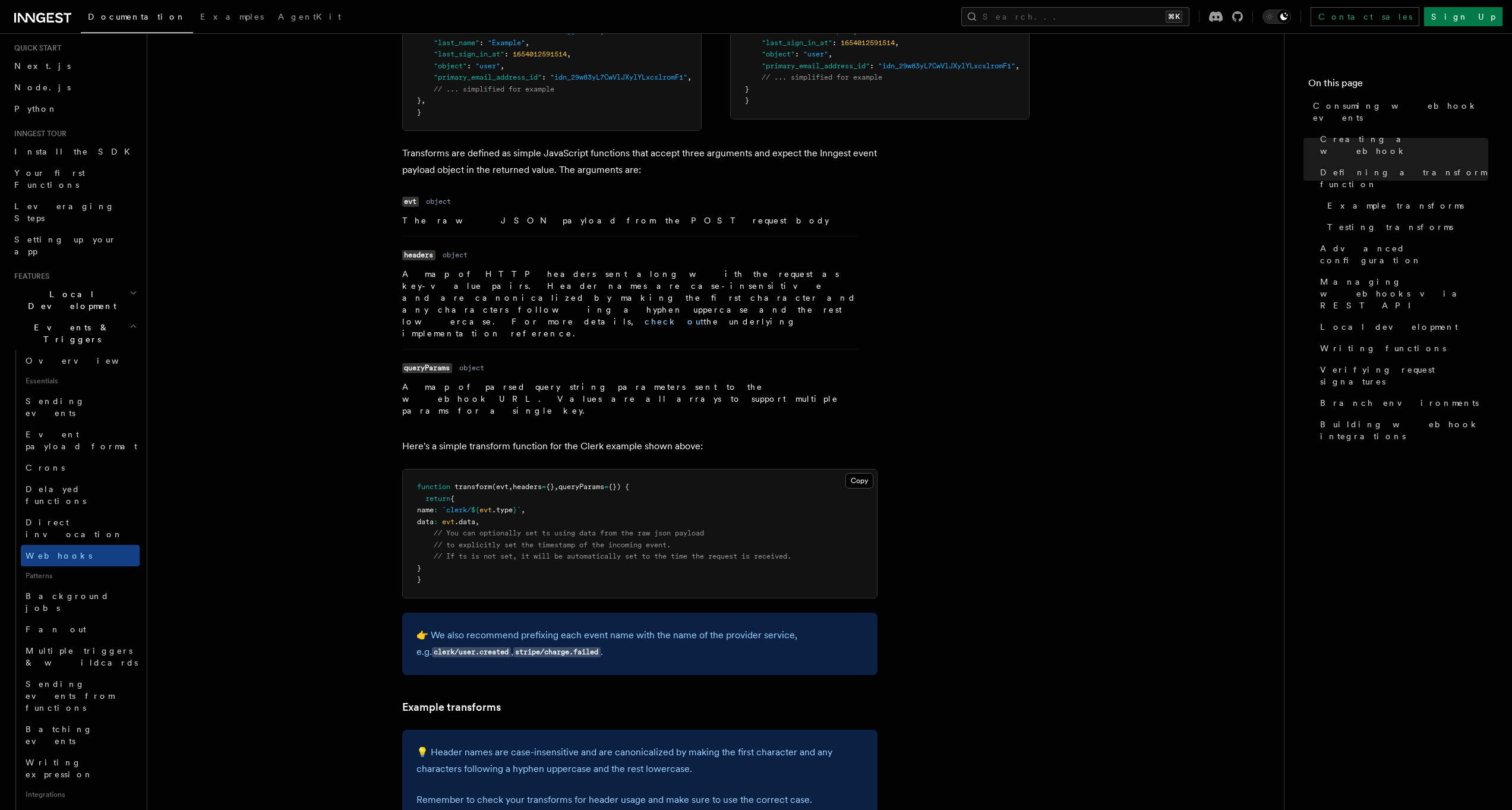
scroll to position [912, 0]
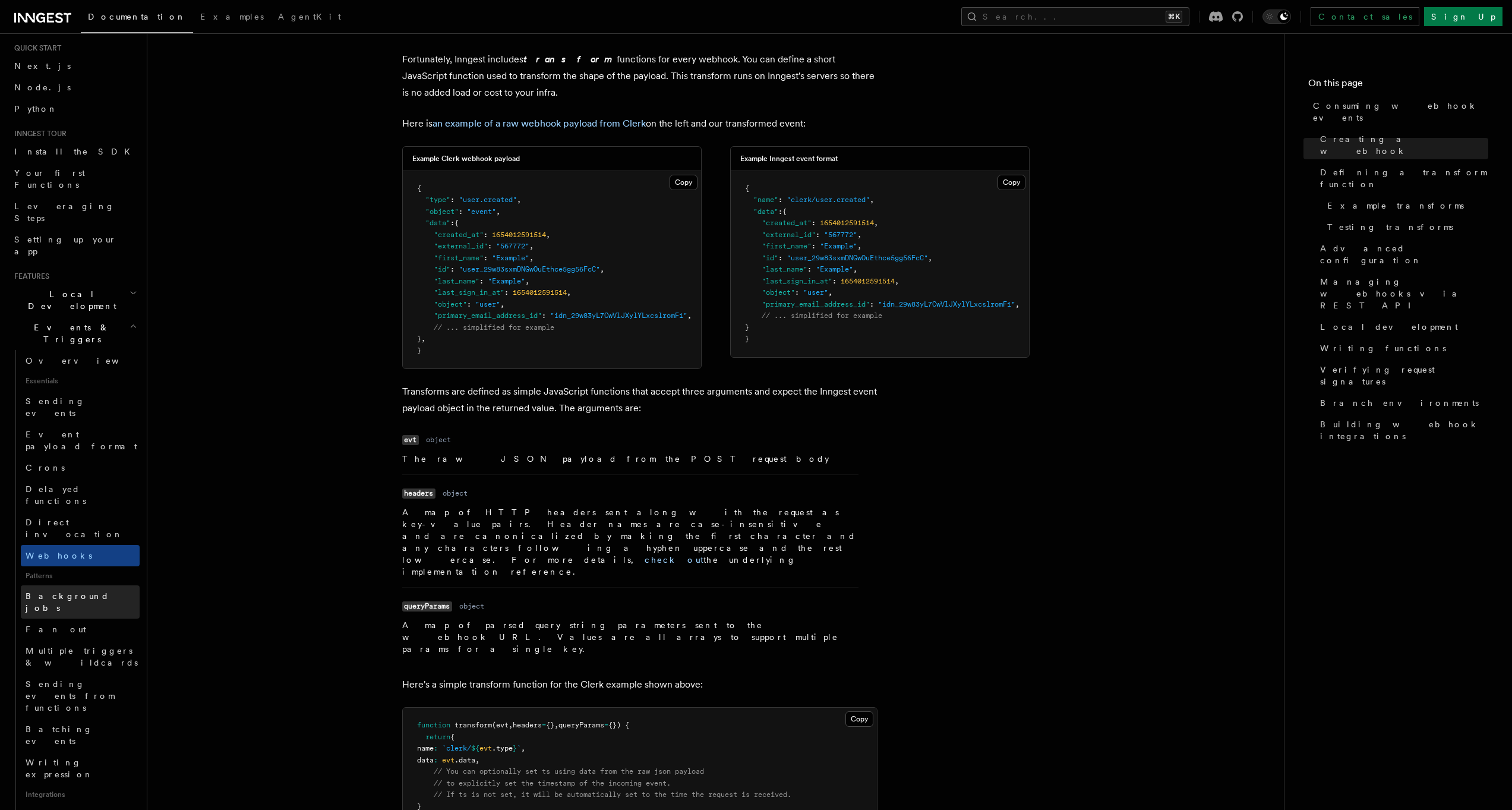
click at [61, 591] on span "Background jobs" at bounding box center [67, 601] width 84 height 21
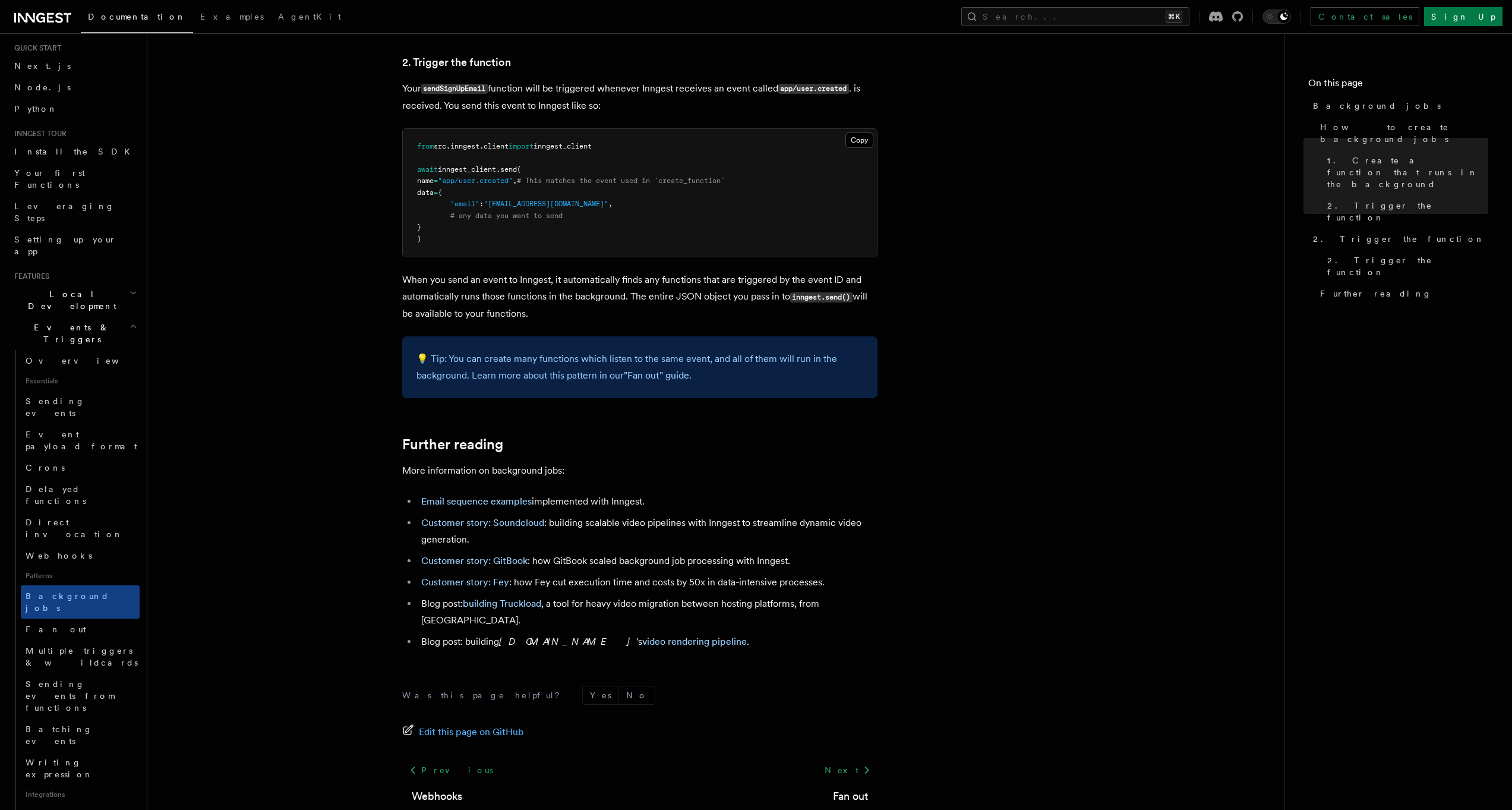
scroll to position [1062, 0]
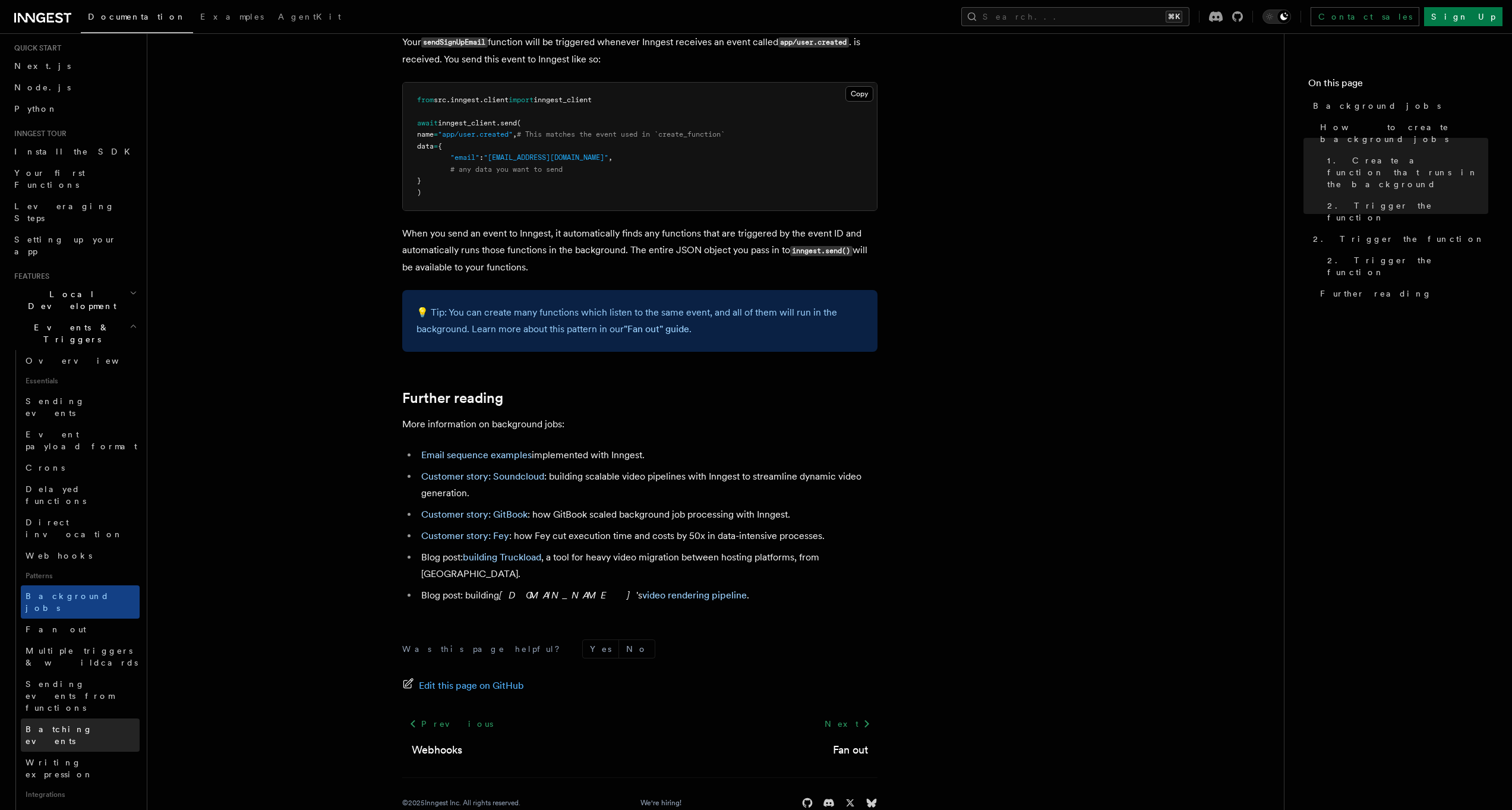
click at [91, 719] on link "Batching events" at bounding box center [80, 735] width 119 height 33
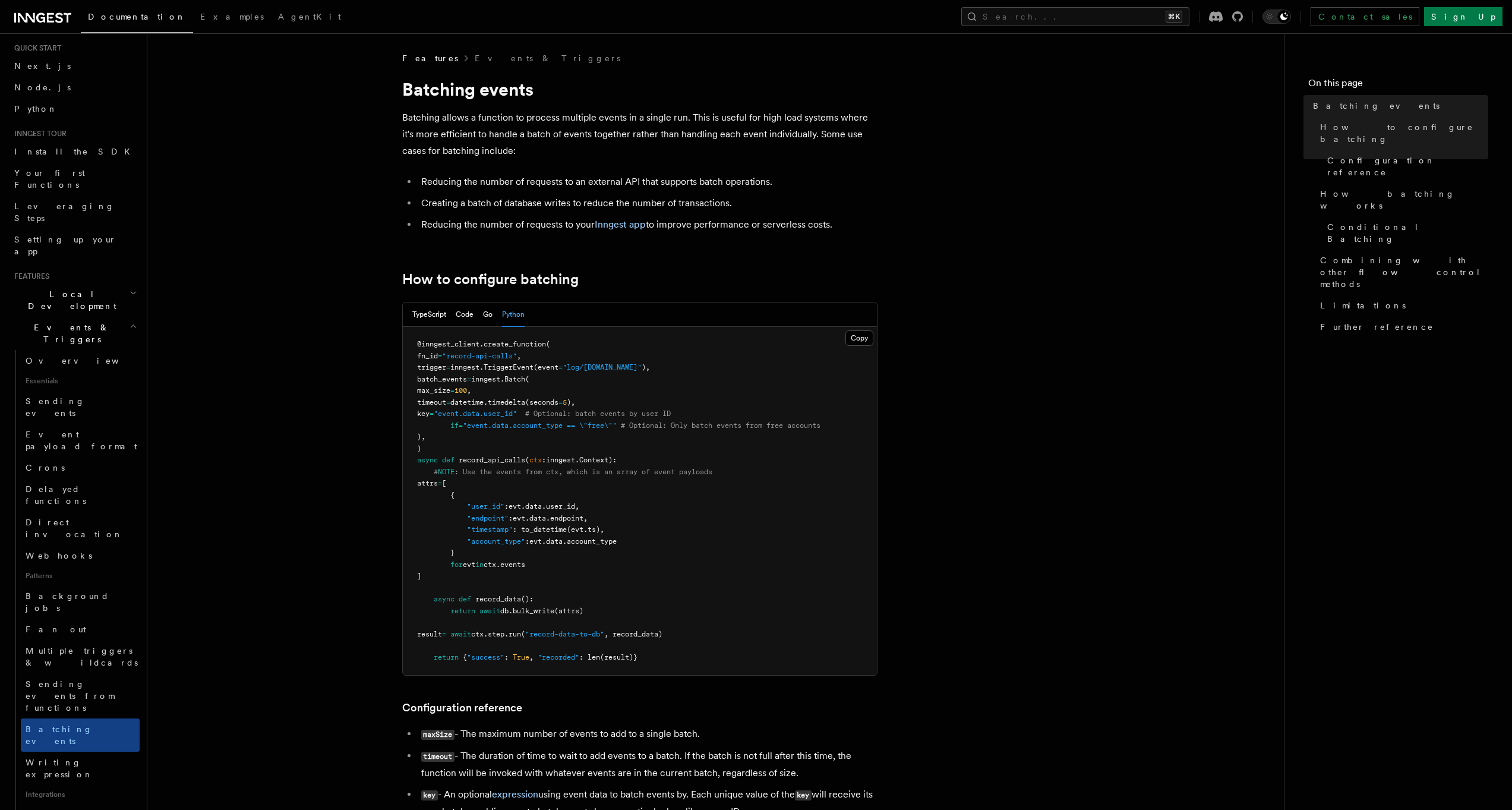
scroll to position [277, 0]
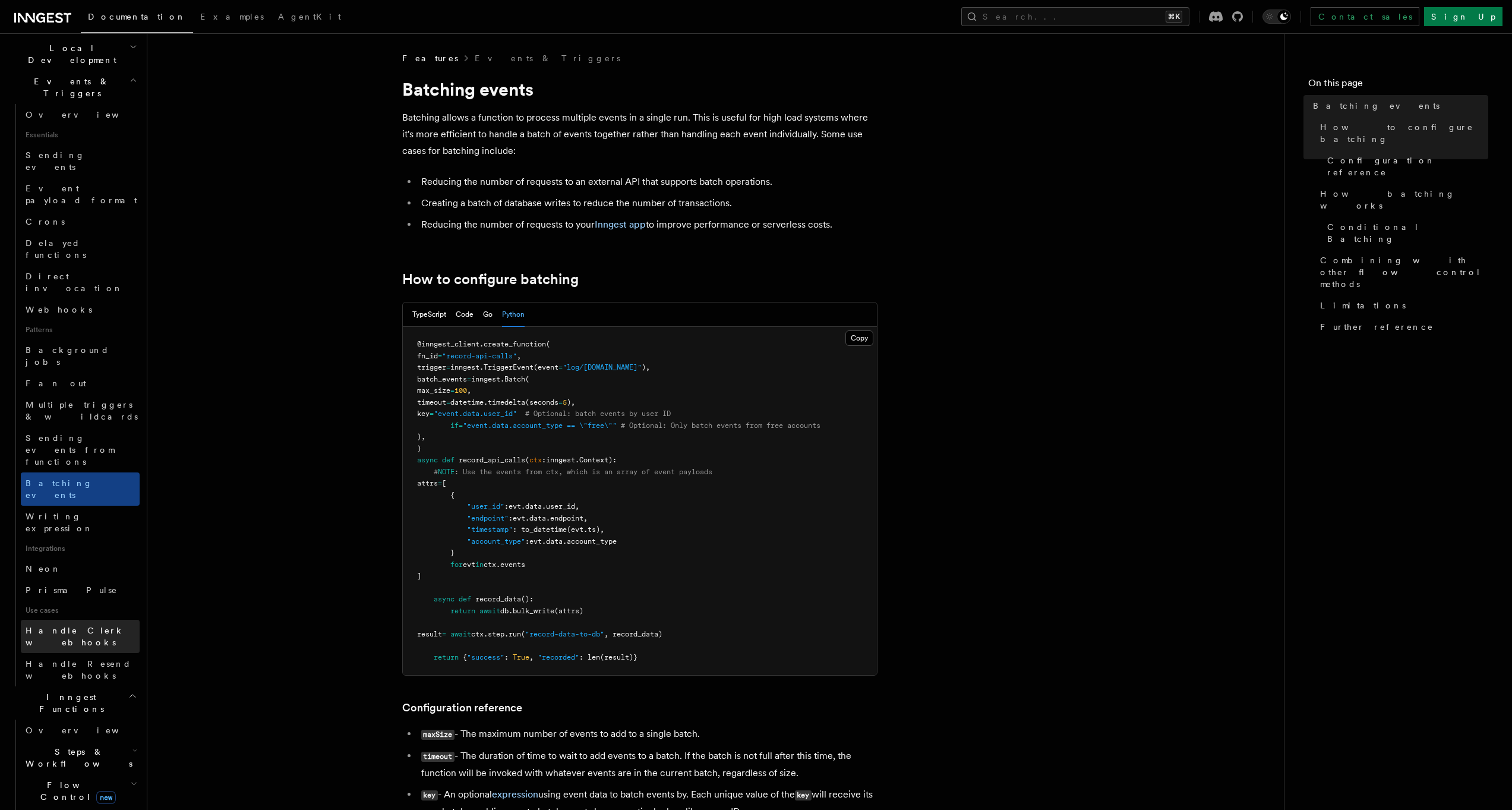
click at [97, 626] on span "Handle Clerk webhooks" at bounding box center [75, 636] width 99 height 21
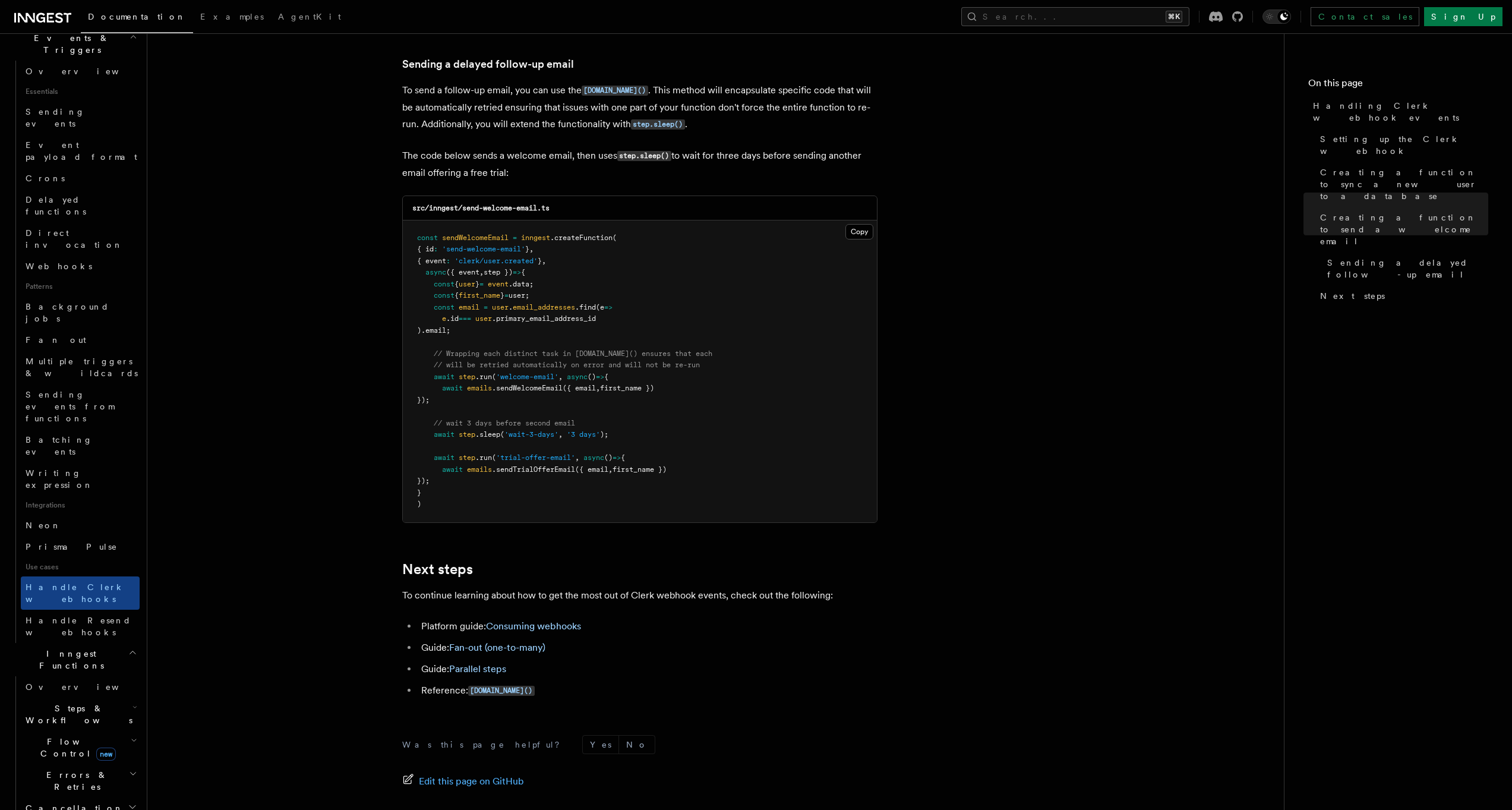
scroll to position [429, 0]
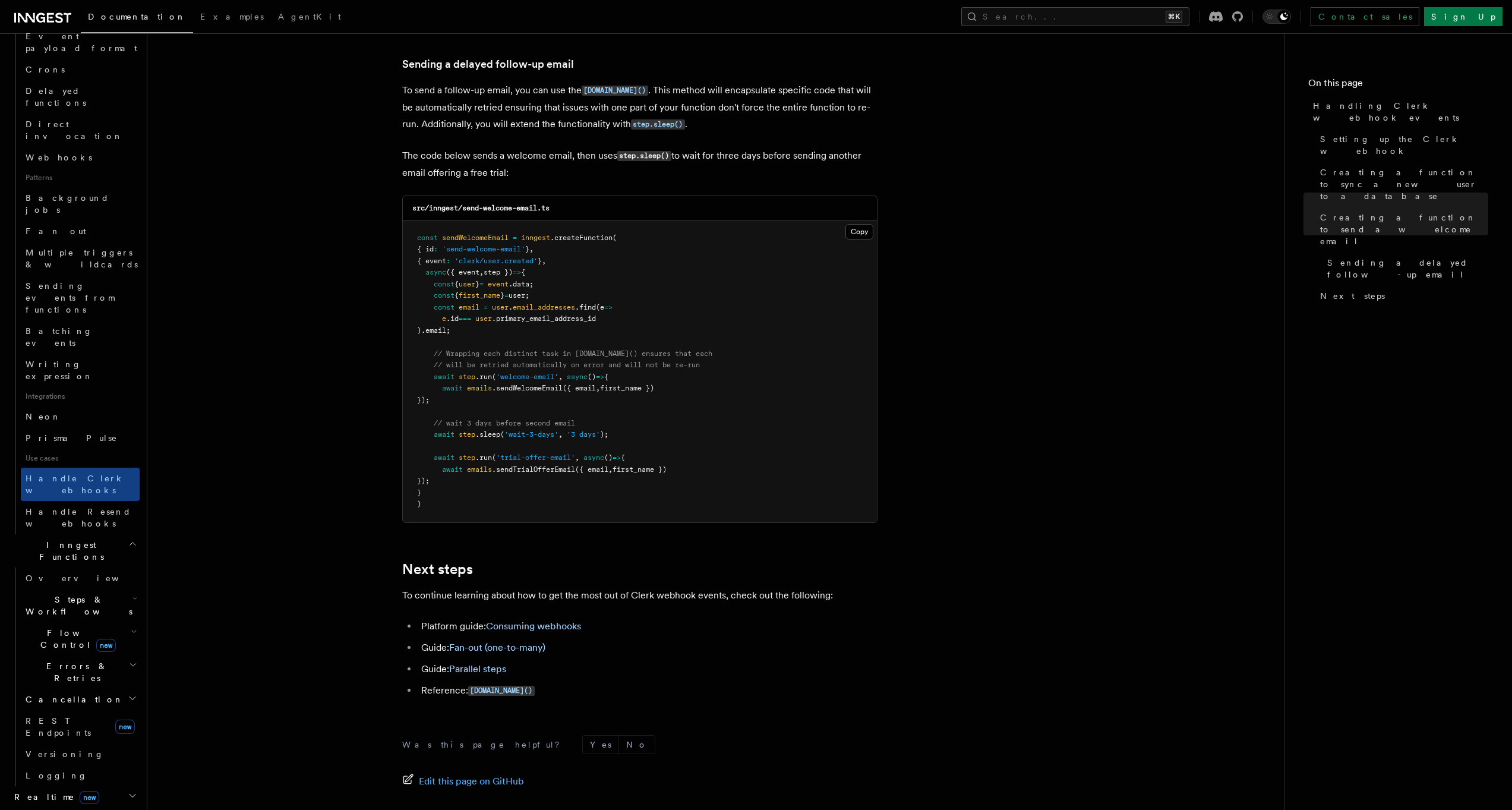
click at [113, 622] on h2 "Flow Control new" at bounding box center [80, 638] width 119 height 33
click at [67, 771] on span "Debouncing" at bounding box center [79, 776] width 86 height 10
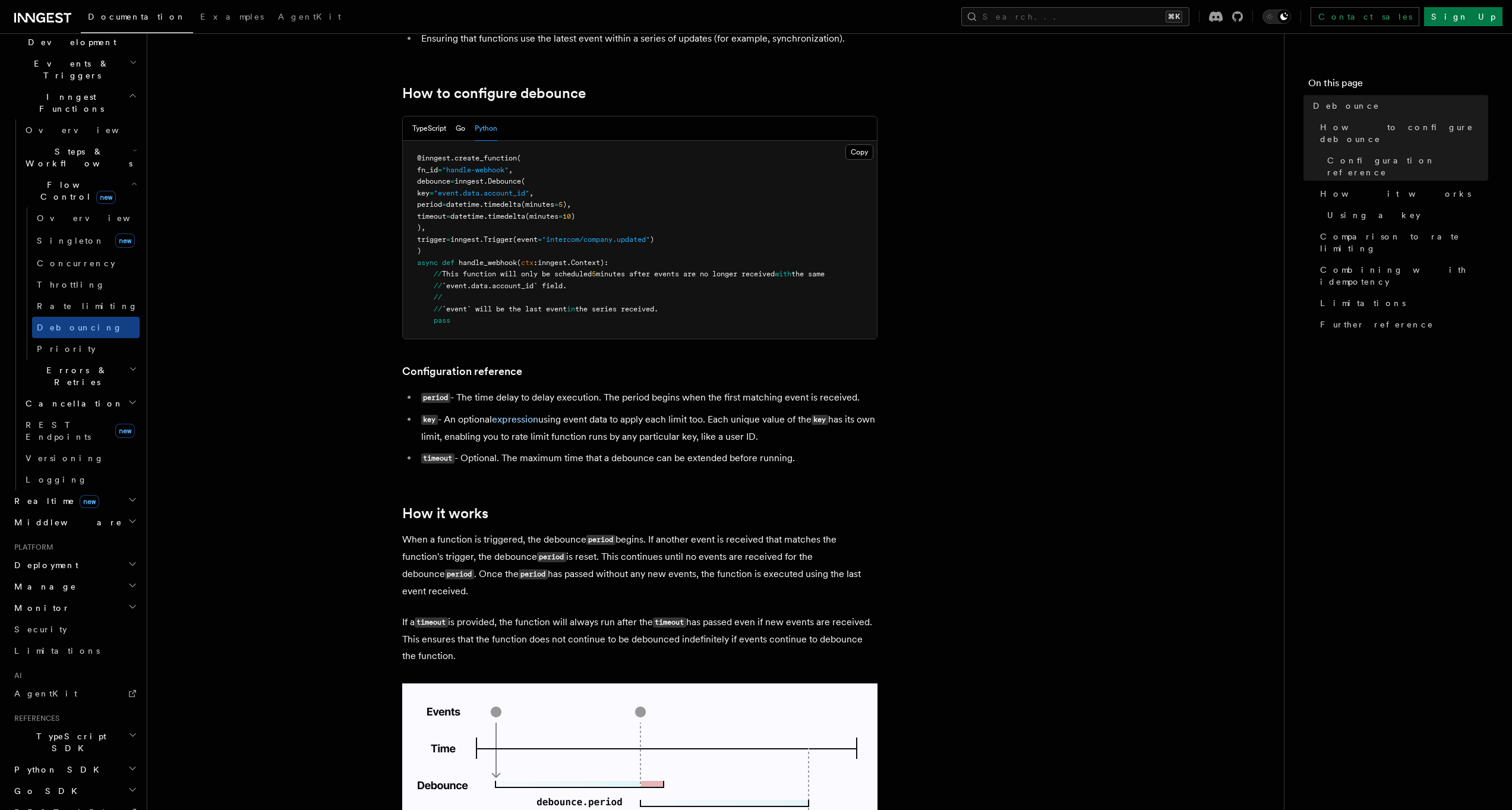
scroll to position [492, 0]
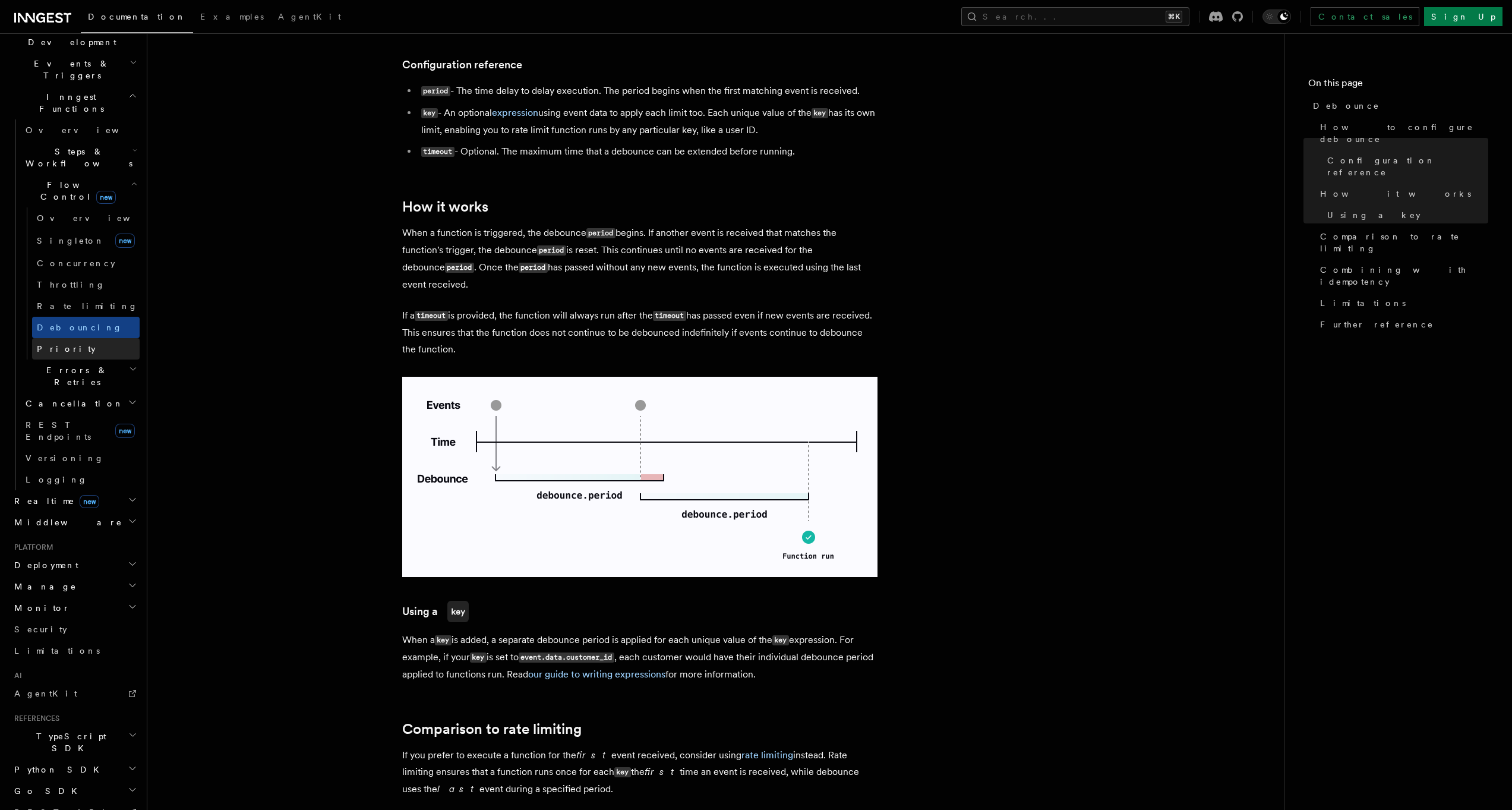
click at [89, 338] on link "Priority" at bounding box center [86, 348] width 108 height 21
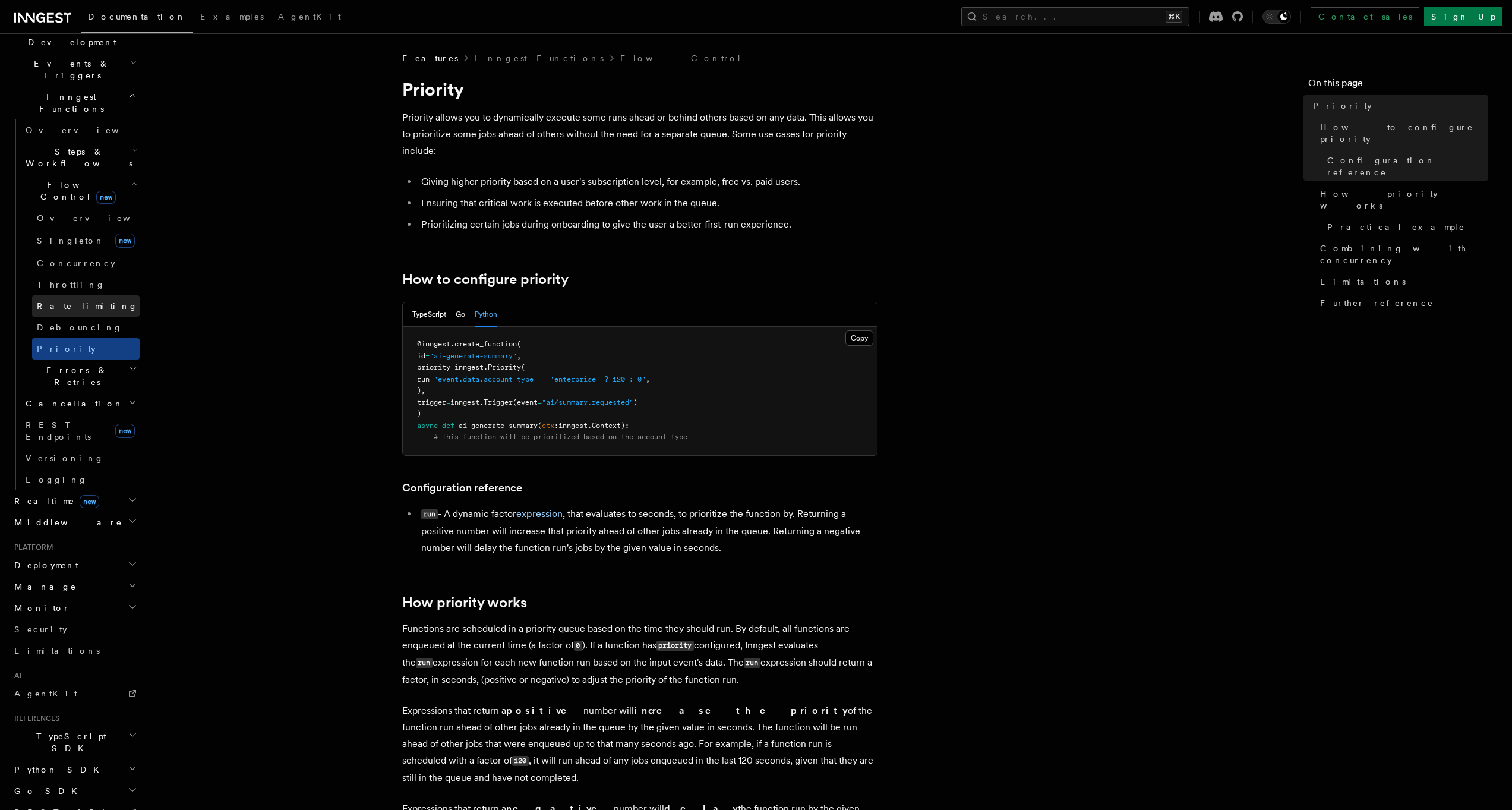
click at [87, 296] on link "Rate limiting" at bounding box center [86, 306] width 108 height 21
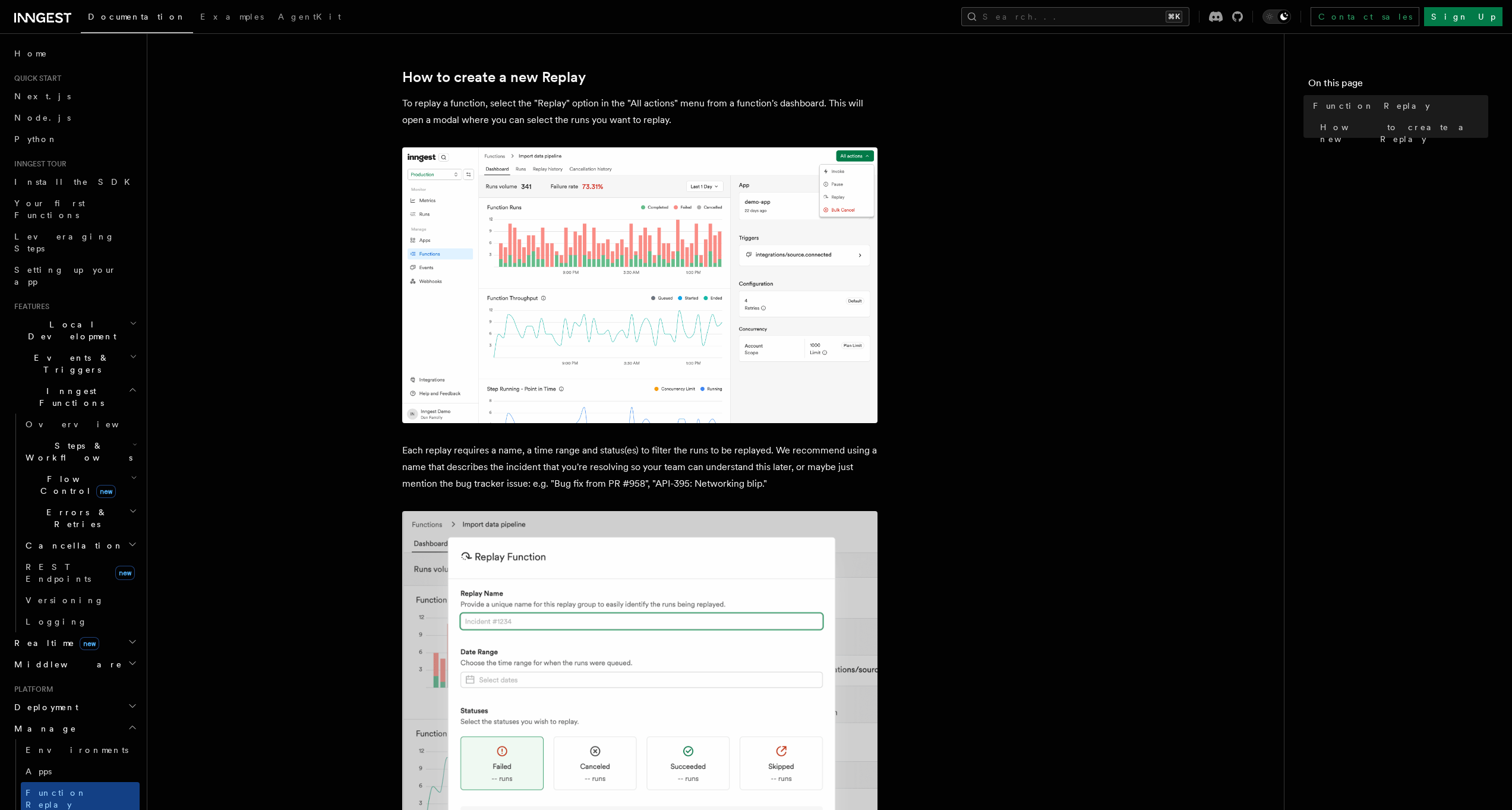
scroll to position [421, 0]
